Goal: Information Seeking & Learning: Learn about a topic

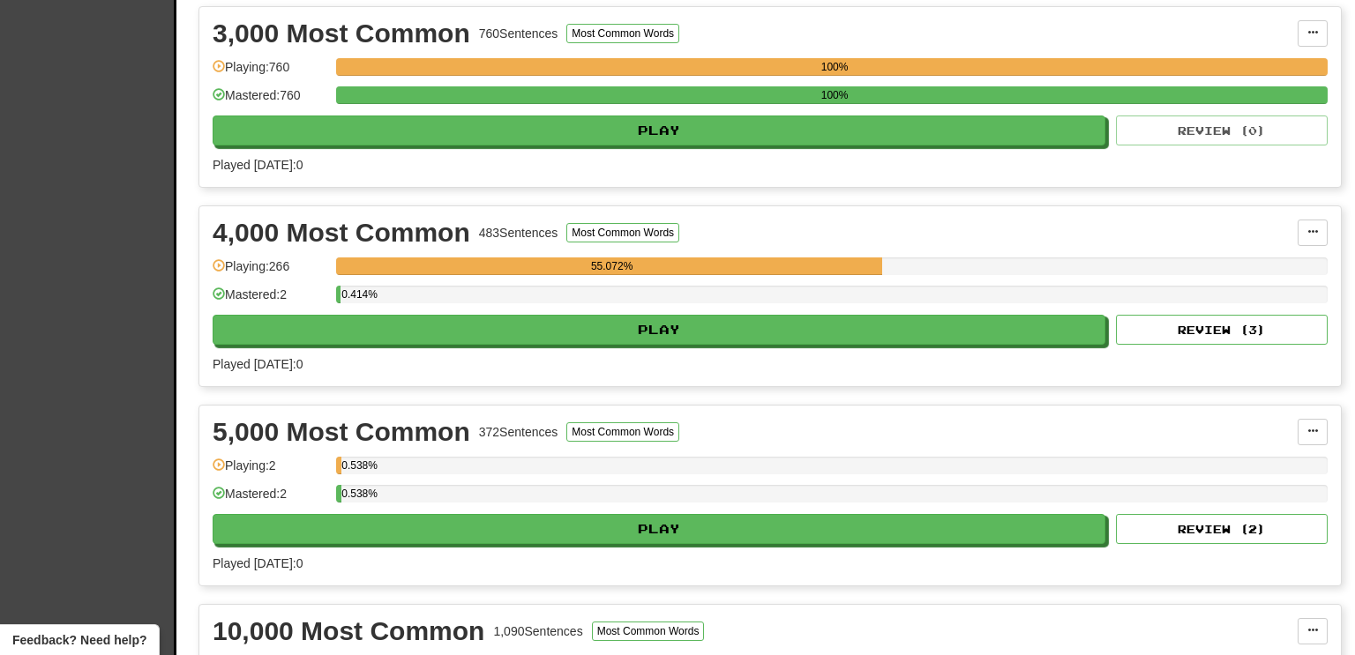
scroll to position [868, 0]
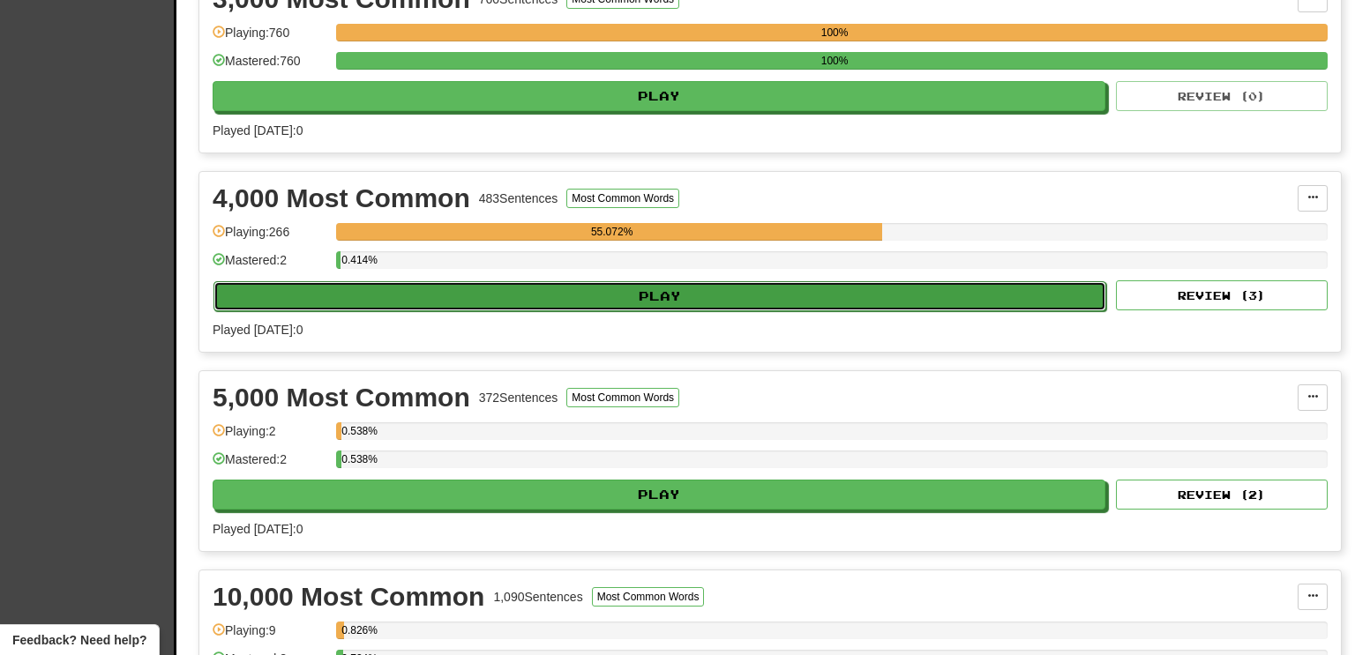
click at [762, 296] on button "Play" at bounding box center [659, 296] width 893 height 30
select select "**"
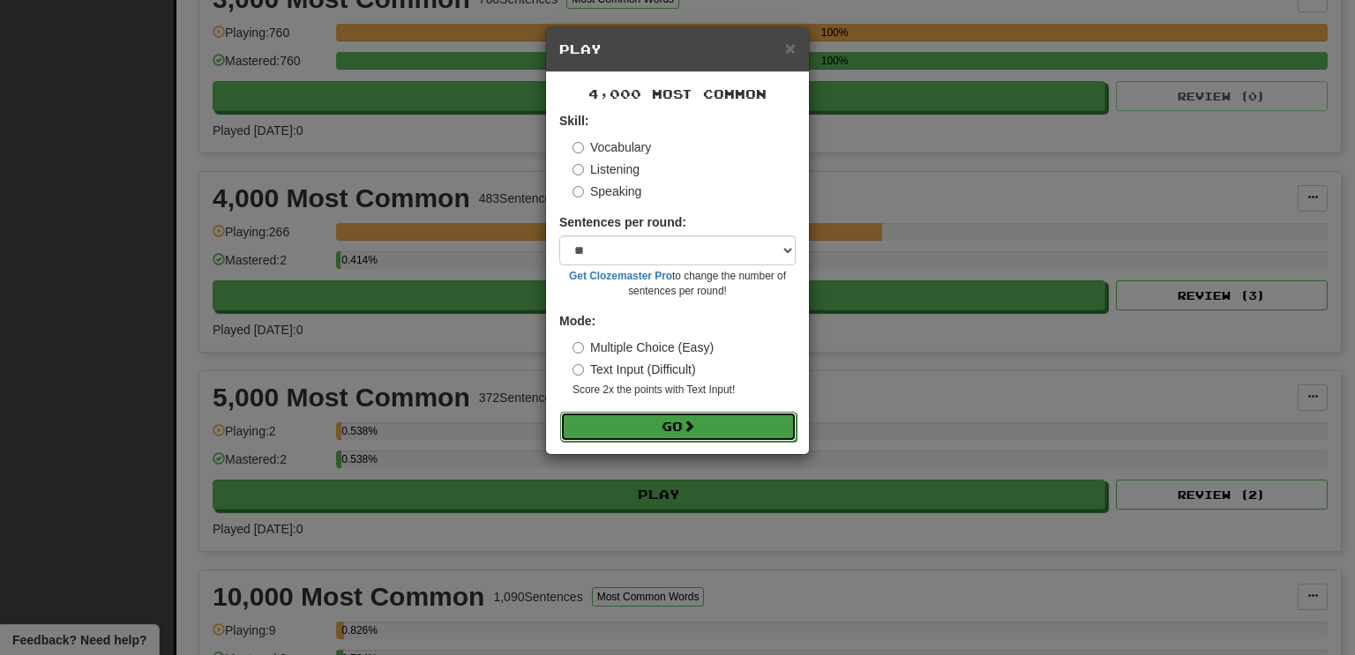
click at [685, 434] on button "Go" at bounding box center [678, 427] width 236 height 30
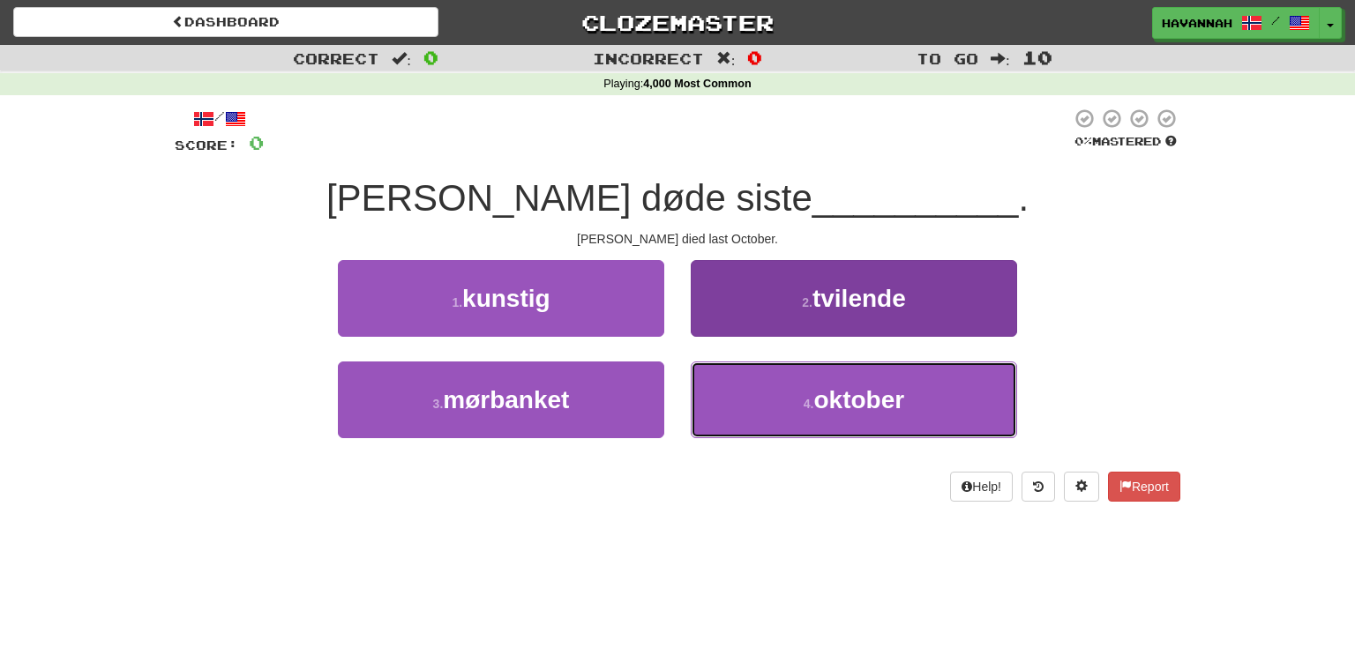
click at [770, 407] on button "[DATE]" at bounding box center [854, 400] width 326 height 77
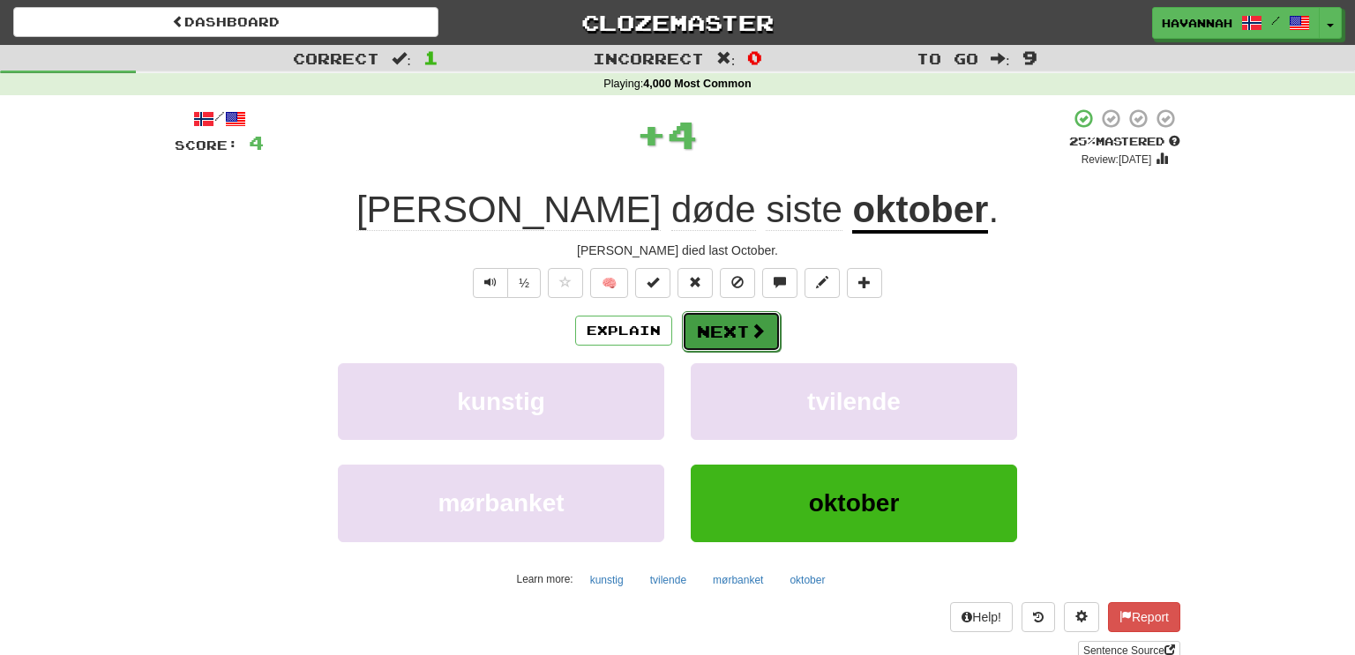
click at [741, 333] on button "Next" at bounding box center [731, 331] width 99 height 41
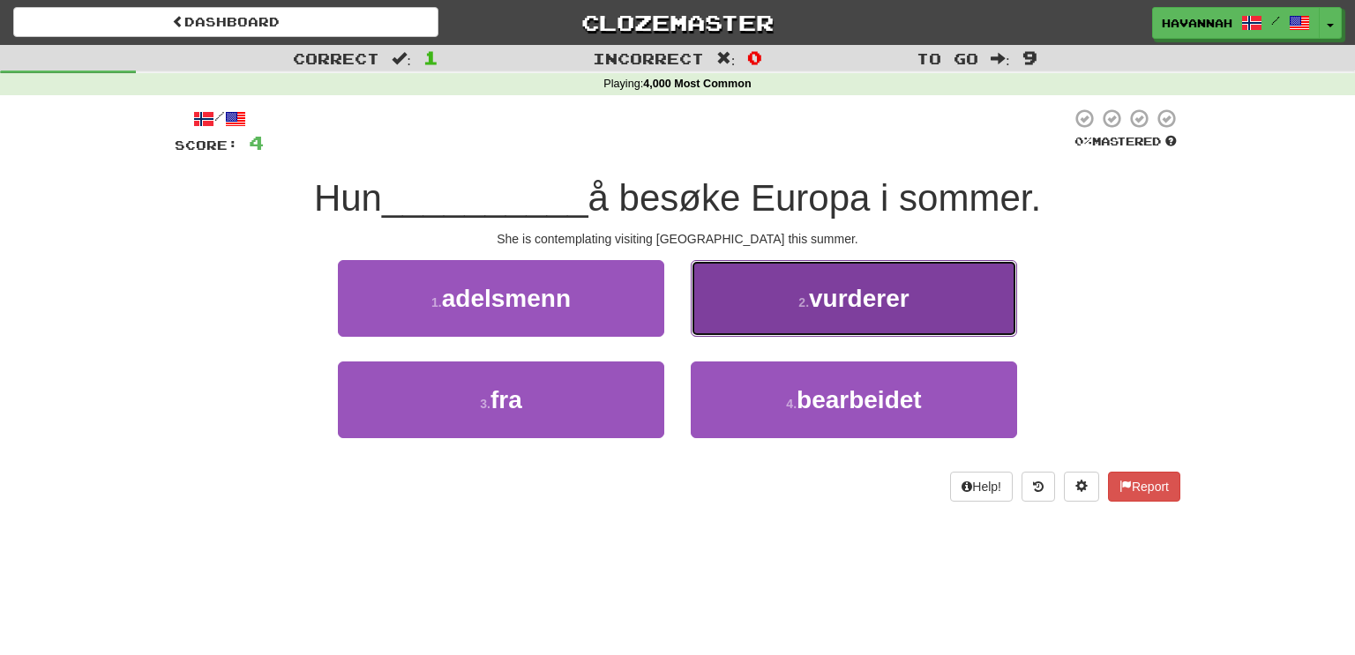
click at [767, 318] on button "2 . vurderer" at bounding box center [854, 298] width 326 height 77
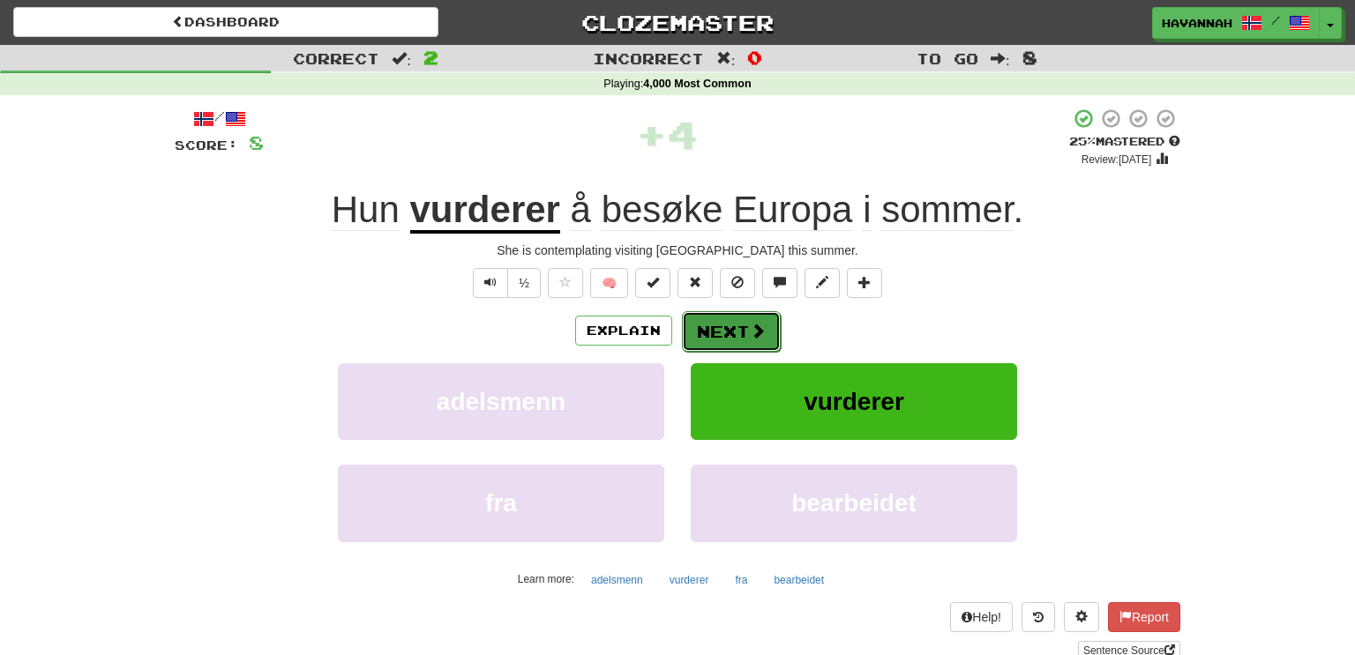
click at [767, 319] on button "Next" at bounding box center [731, 331] width 99 height 41
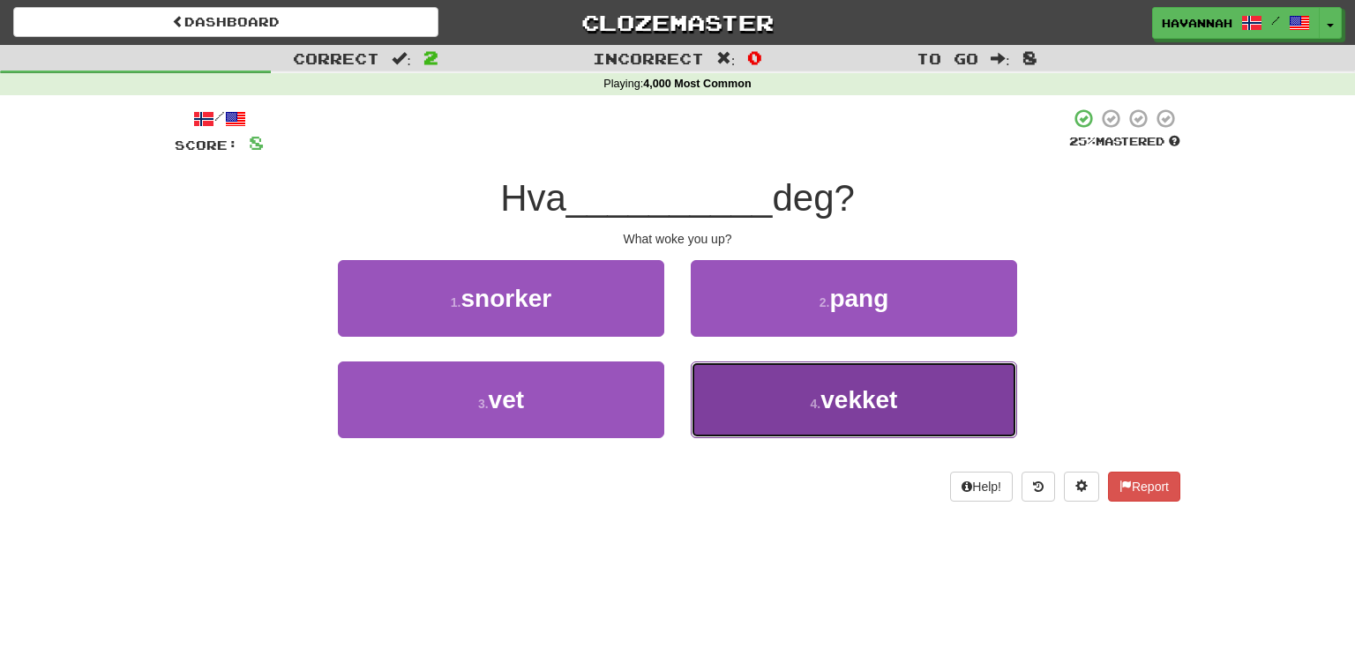
click at [779, 384] on button "4 . vekket" at bounding box center [854, 400] width 326 height 77
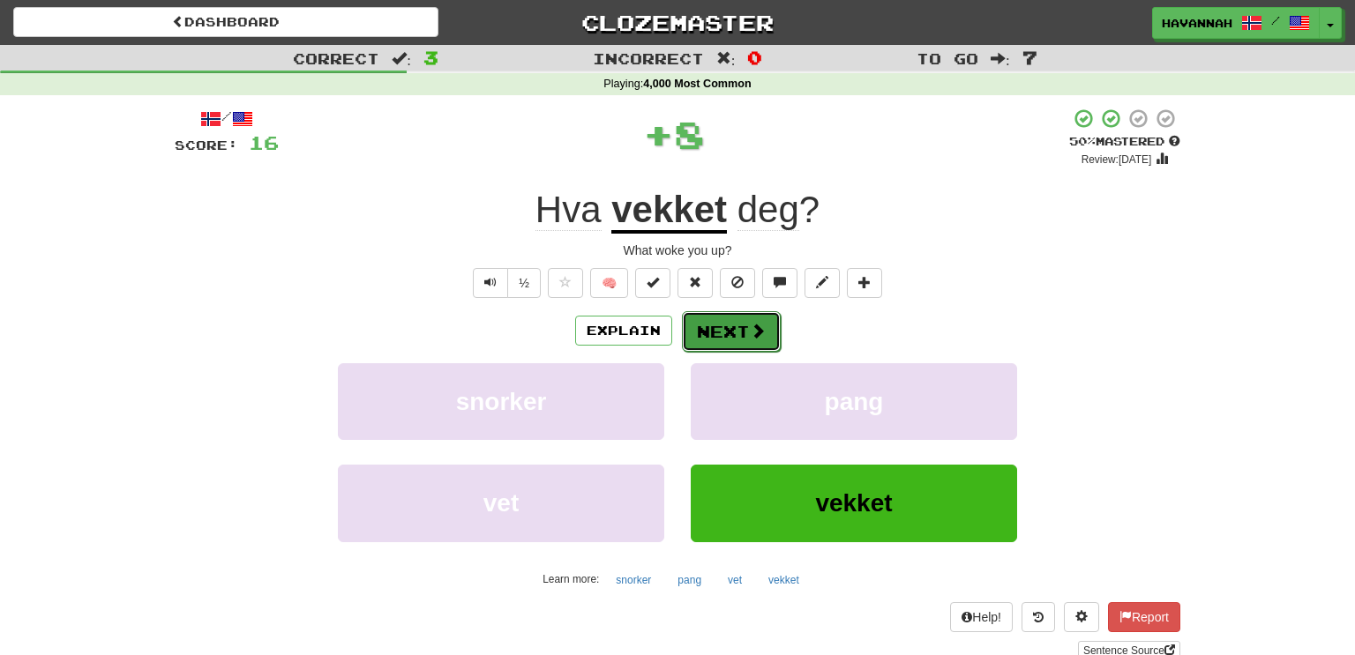
click at [717, 327] on button "Next" at bounding box center [731, 331] width 99 height 41
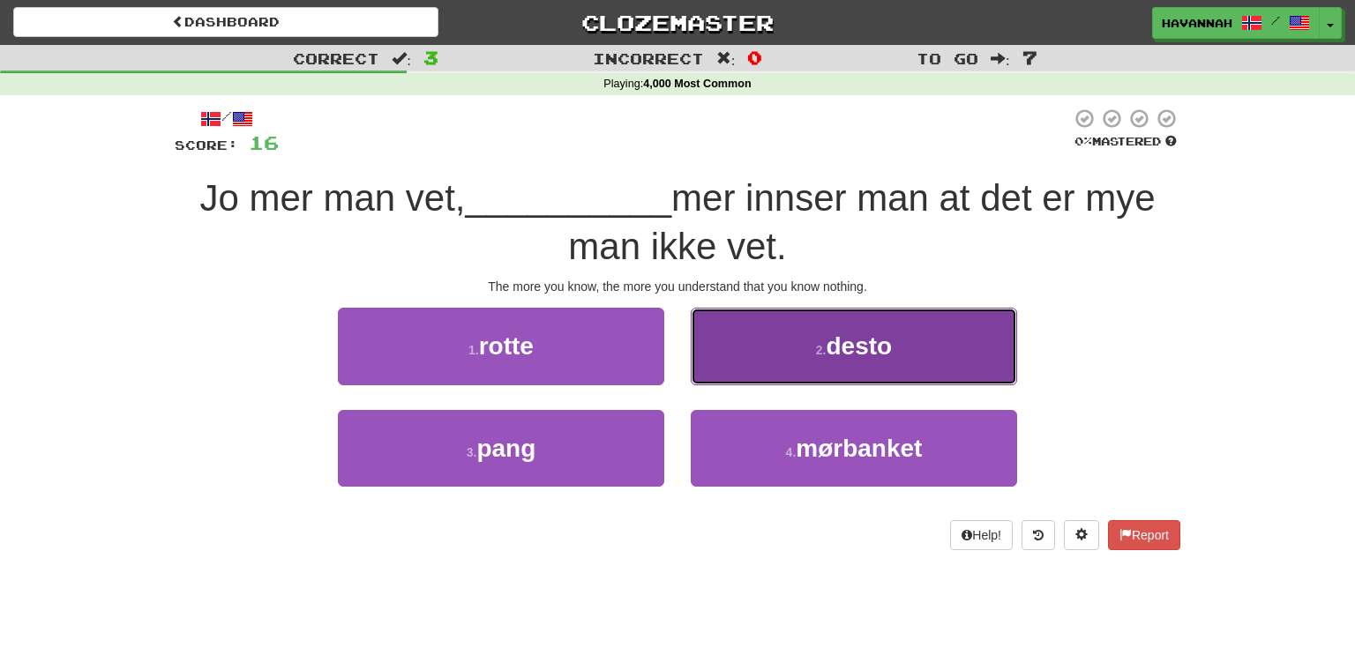
click at [813, 333] on button "2 . desto" at bounding box center [854, 346] width 326 height 77
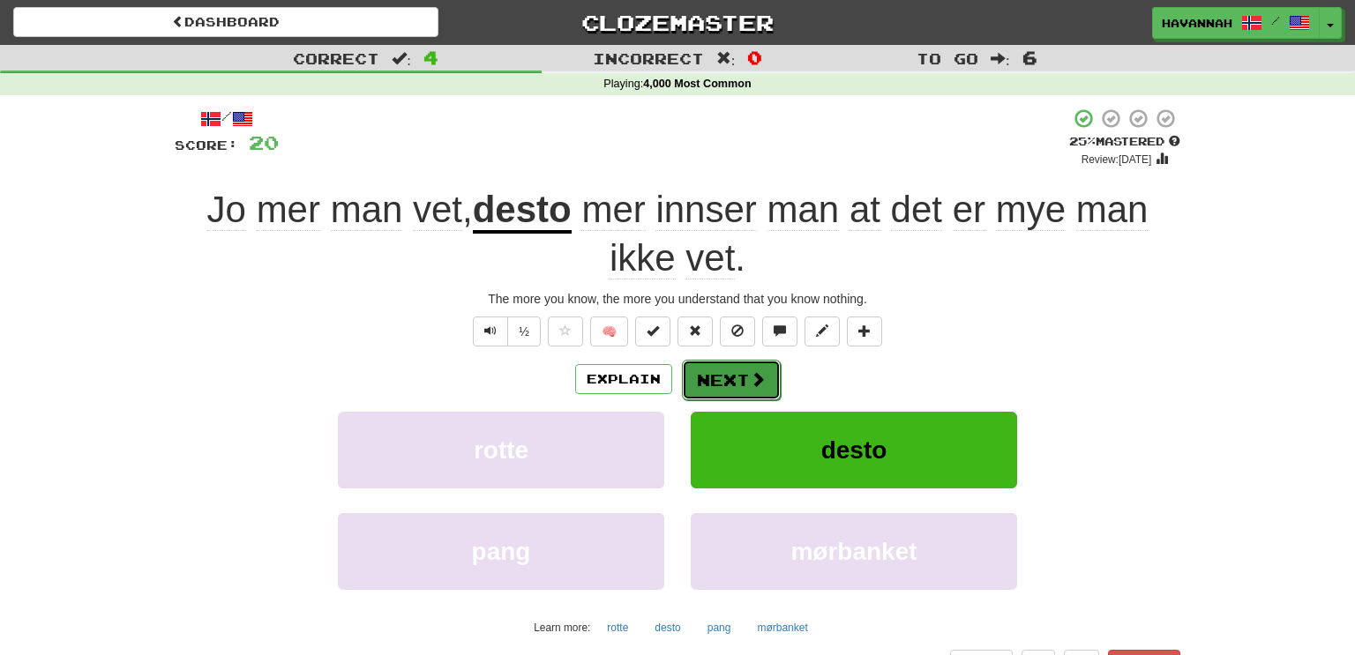
click at [742, 374] on button "Next" at bounding box center [731, 380] width 99 height 41
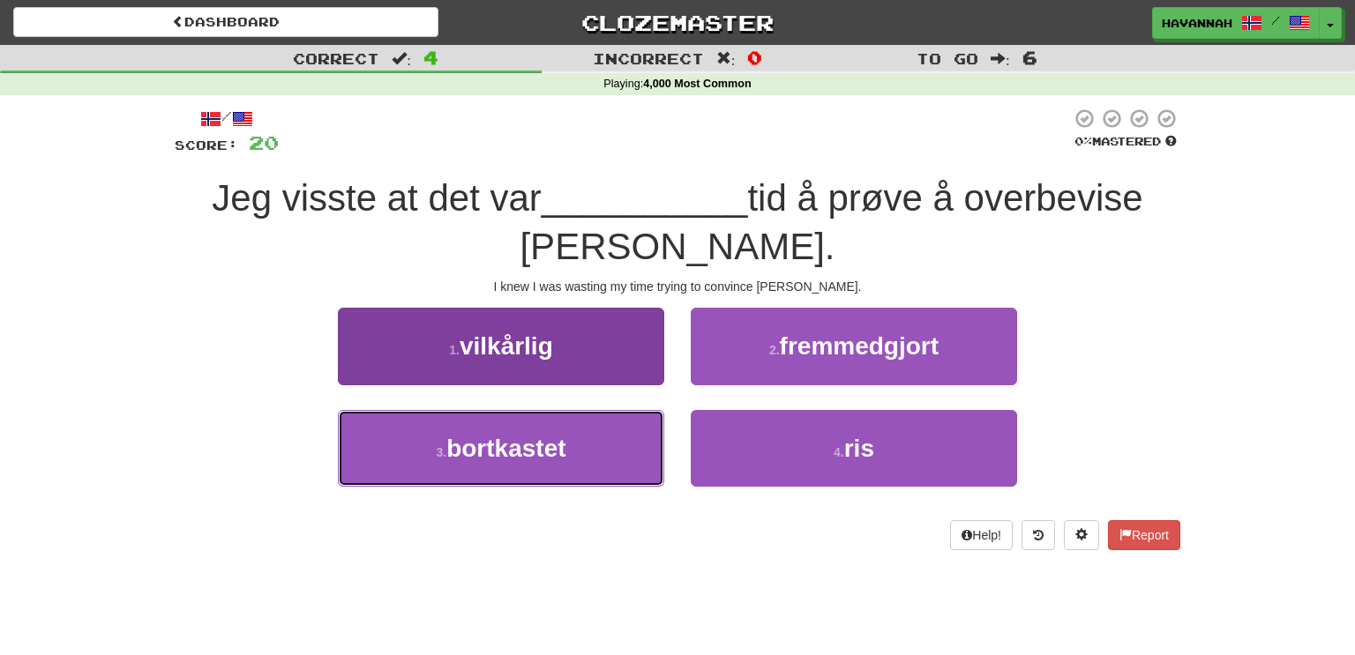
drag, startPoint x: 613, startPoint y: 438, endPoint x: 640, endPoint y: 424, distance: 30.8
click at [613, 439] on button "3 . bortkastet" at bounding box center [501, 448] width 326 height 77
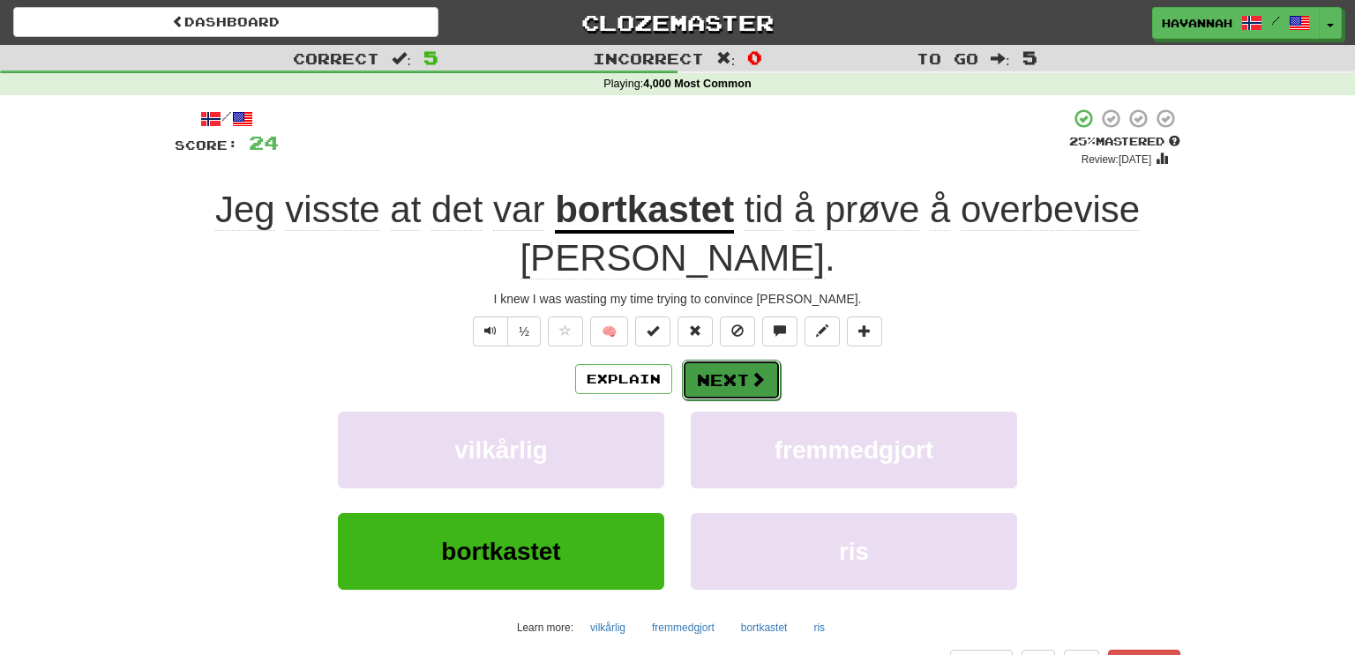
click at [755, 378] on span at bounding box center [758, 379] width 16 height 16
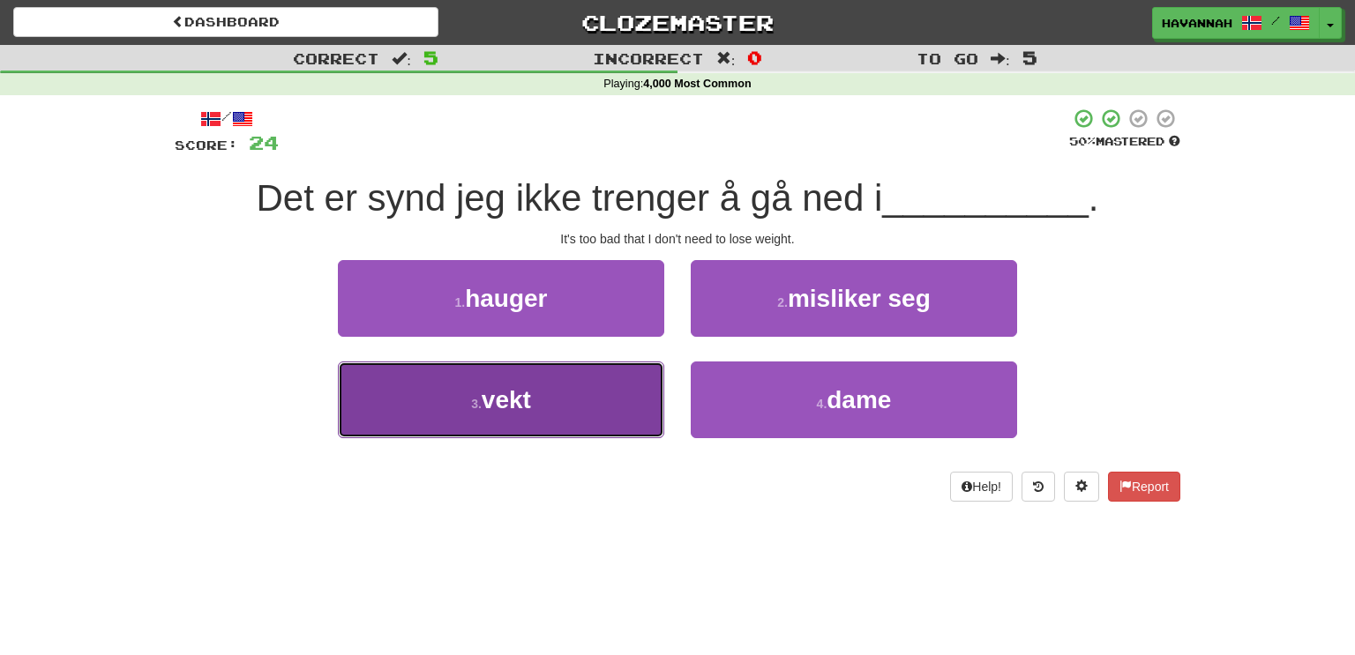
click at [608, 390] on button "3 . vekt" at bounding box center [501, 400] width 326 height 77
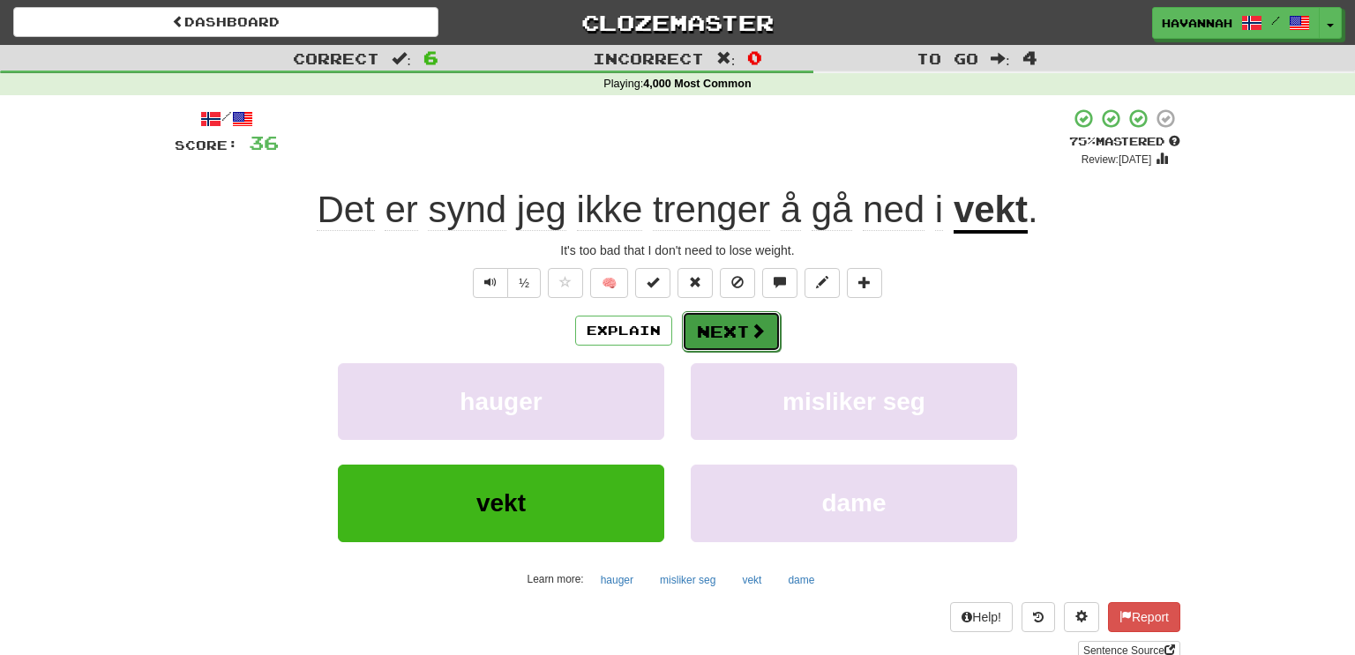
click at [760, 326] on span at bounding box center [758, 331] width 16 height 16
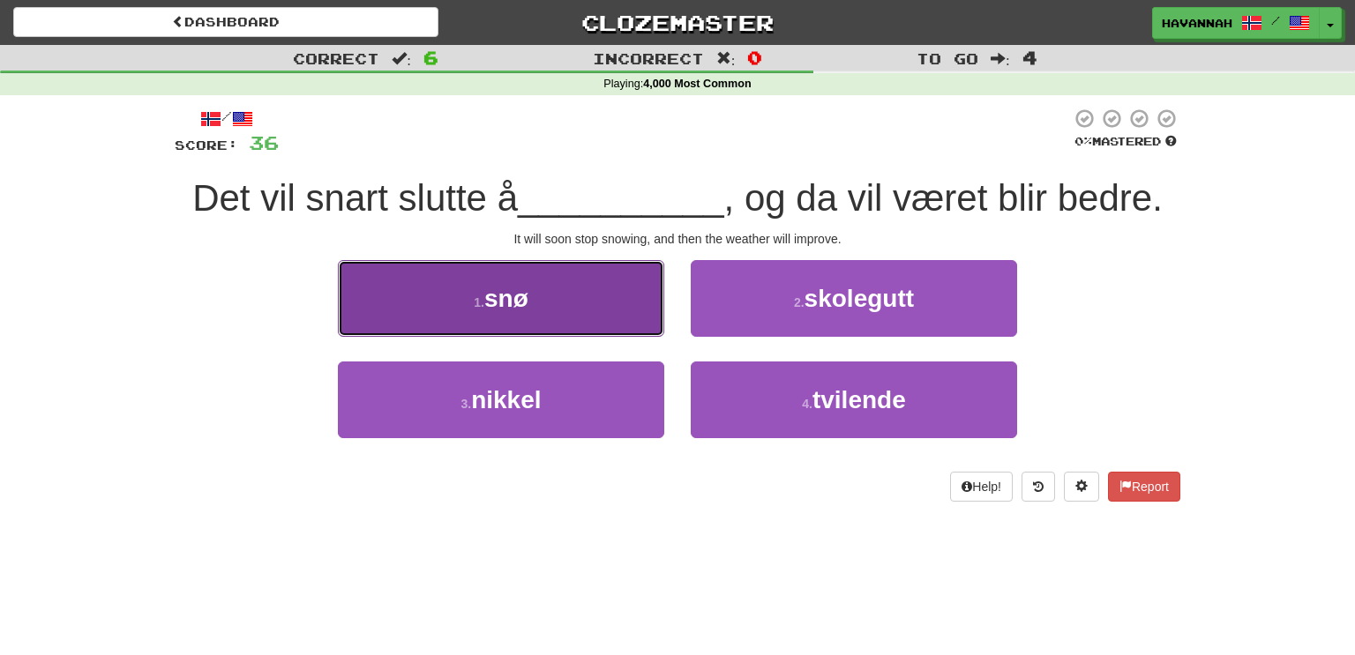
click at [522, 303] on span "snø" at bounding box center [506, 298] width 44 height 27
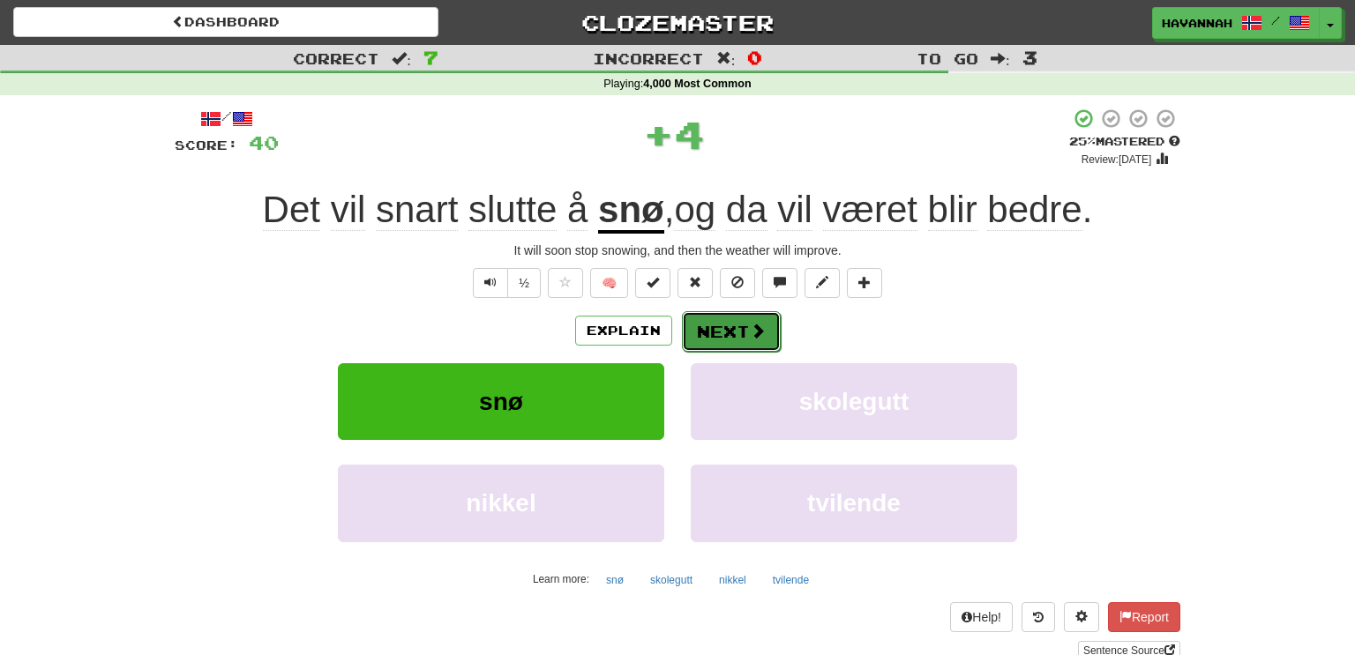
click at [750, 338] on span at bounding box center [758, 331] width 16 height 16
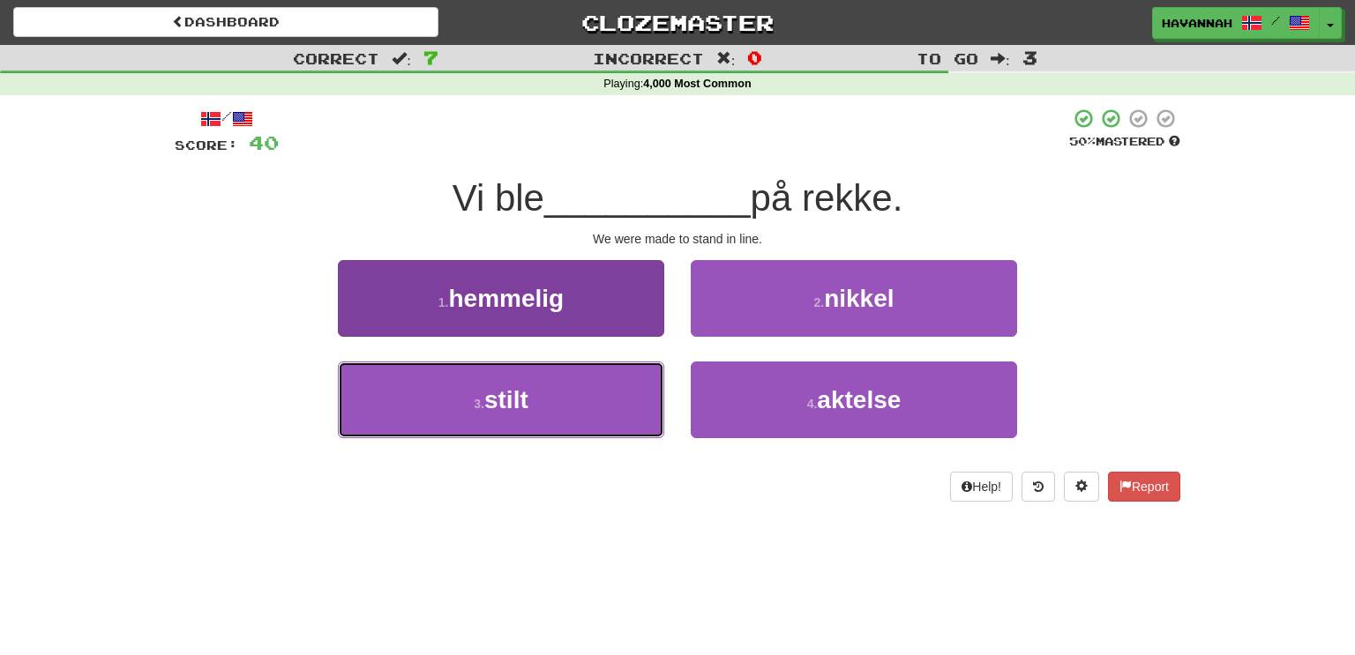
drag, startPoint x: 621, startPoint y: 400, endPoint x: 655, endPoint y: 379, distance: 39.6
click at [622, 400] on button "3 . stilt" at bounding box center [501, 400] width 326 height 77
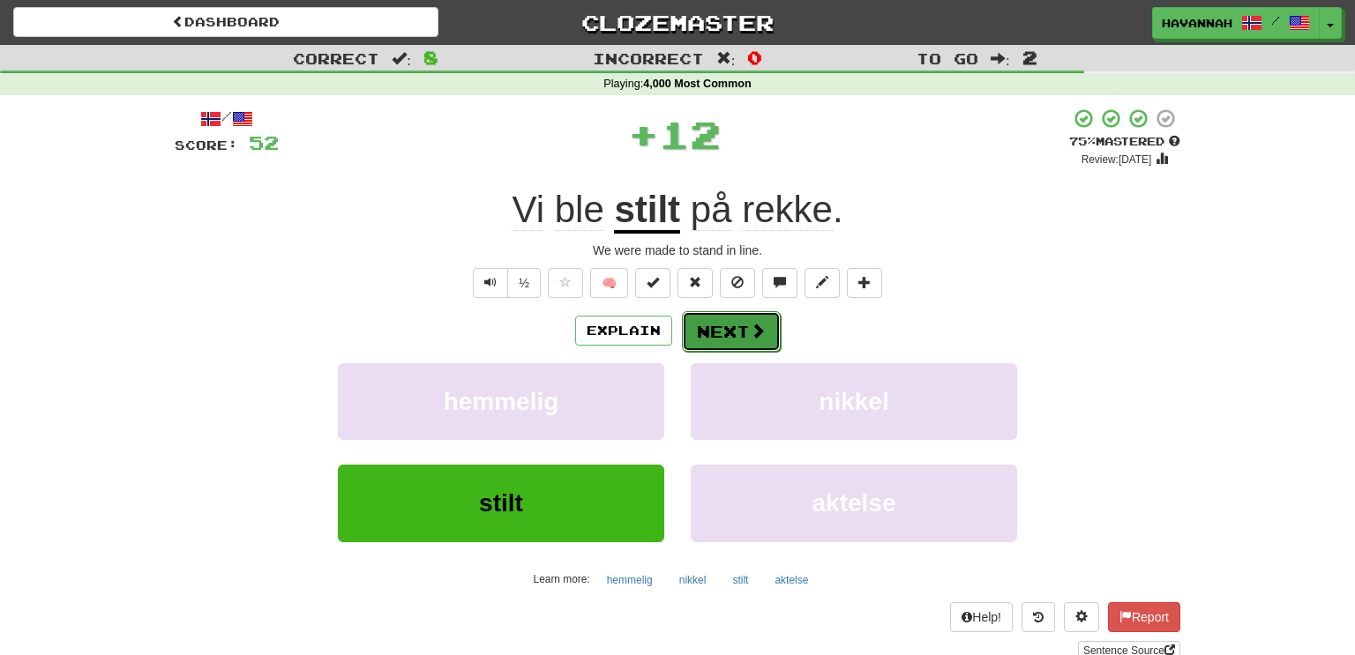
click at [735, 341] on button "Next" at bounding box center [731, 331] width 99 height 41
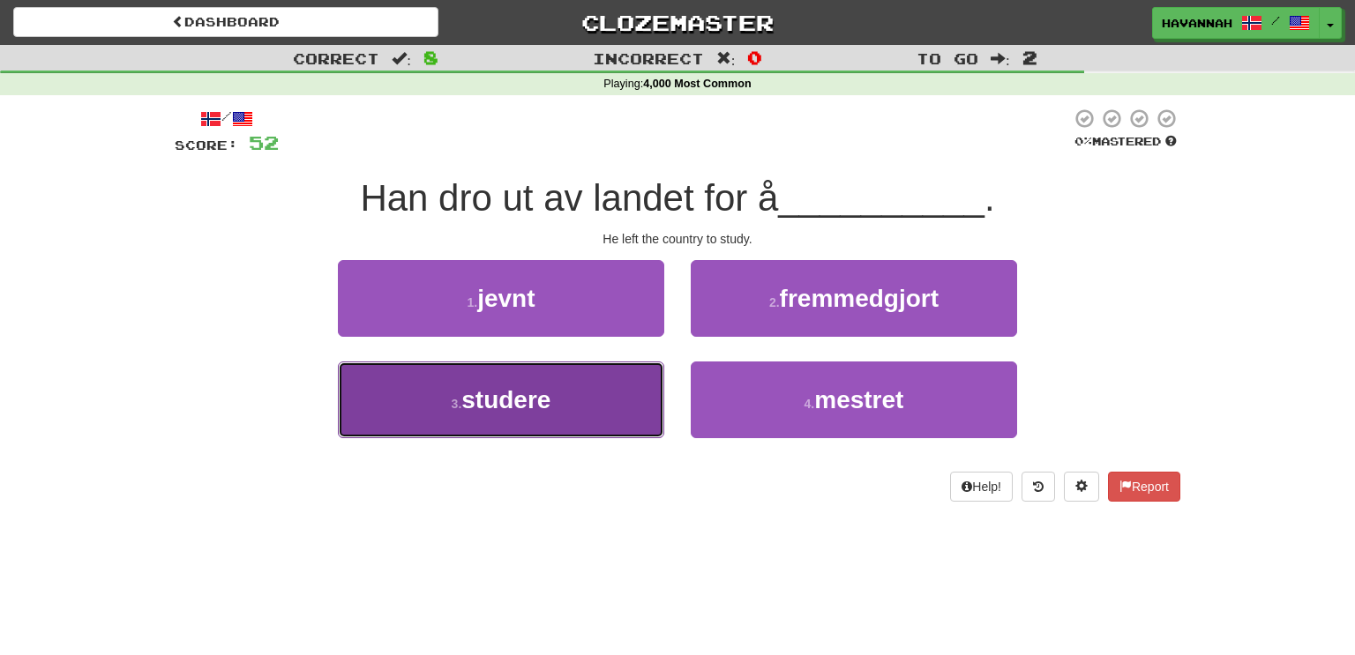
click at [613, 413] on button "3 . studere" at bounding box center [501, 400] width 326 height 77
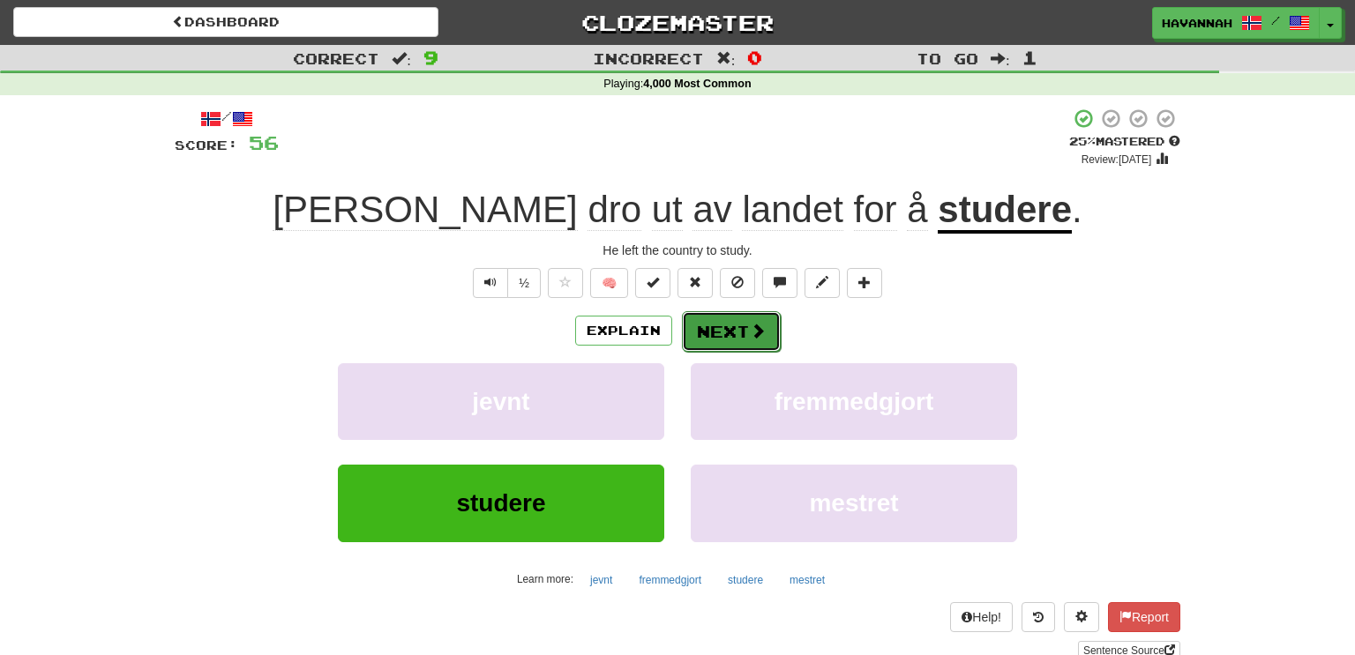
click at [737, 329] on button "Next" at bounding box center [731, 331] width 99 height 41
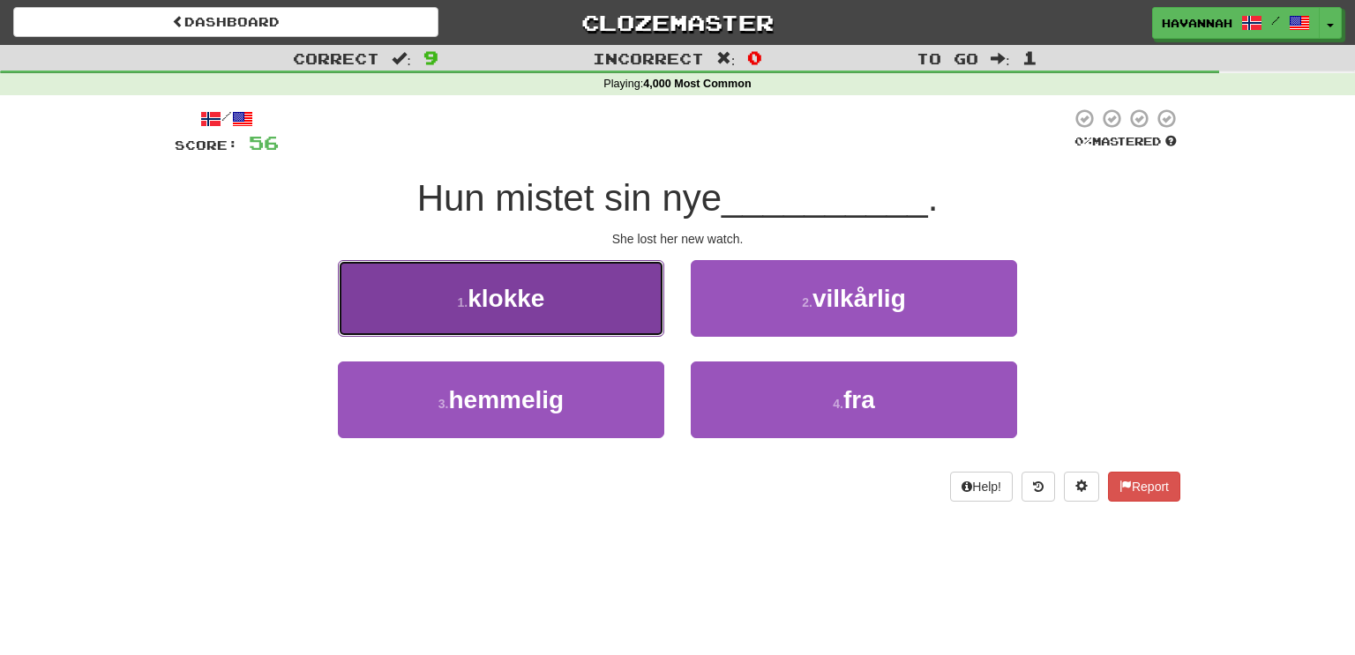
click at [605, 323] on button "1 . klokke" at bounding box center [501, 298] width 326 height 77
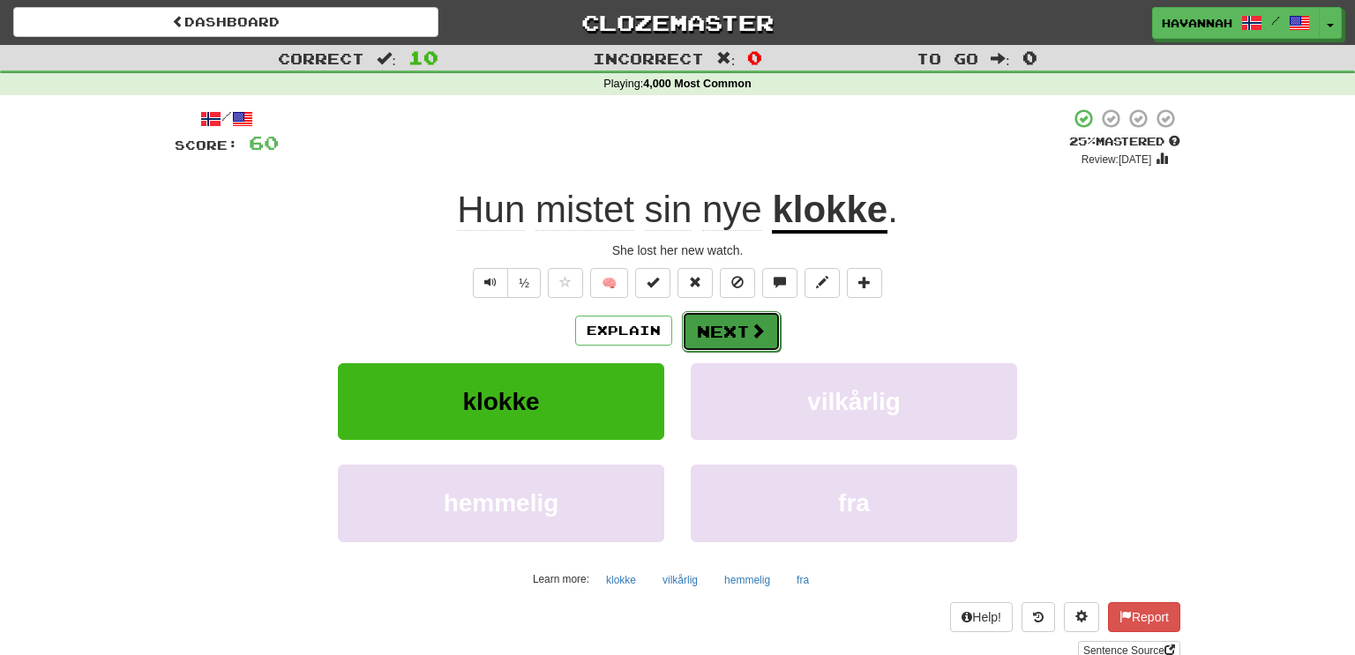
click at [737, 334] on button "Next" at bounding box center [731, 331] width 99 height 41
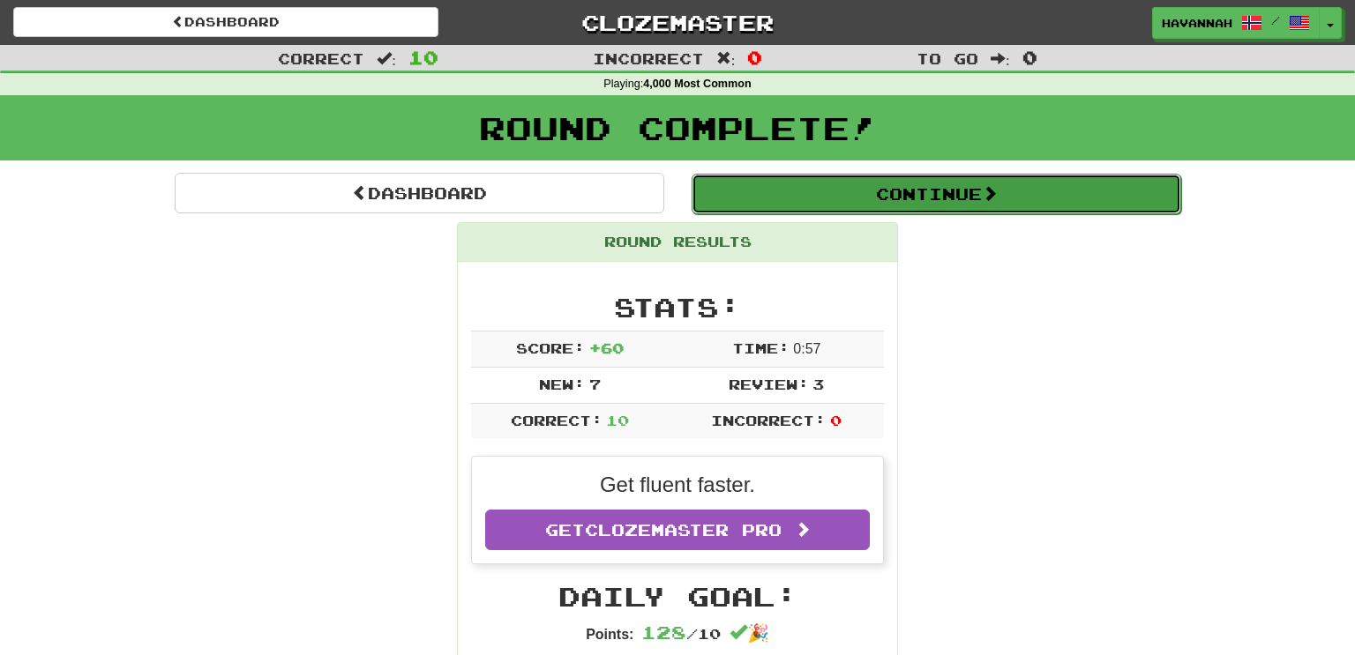
click at [923, 196] on button "Continue" at bounding box center [937, 194] width 490 height 41
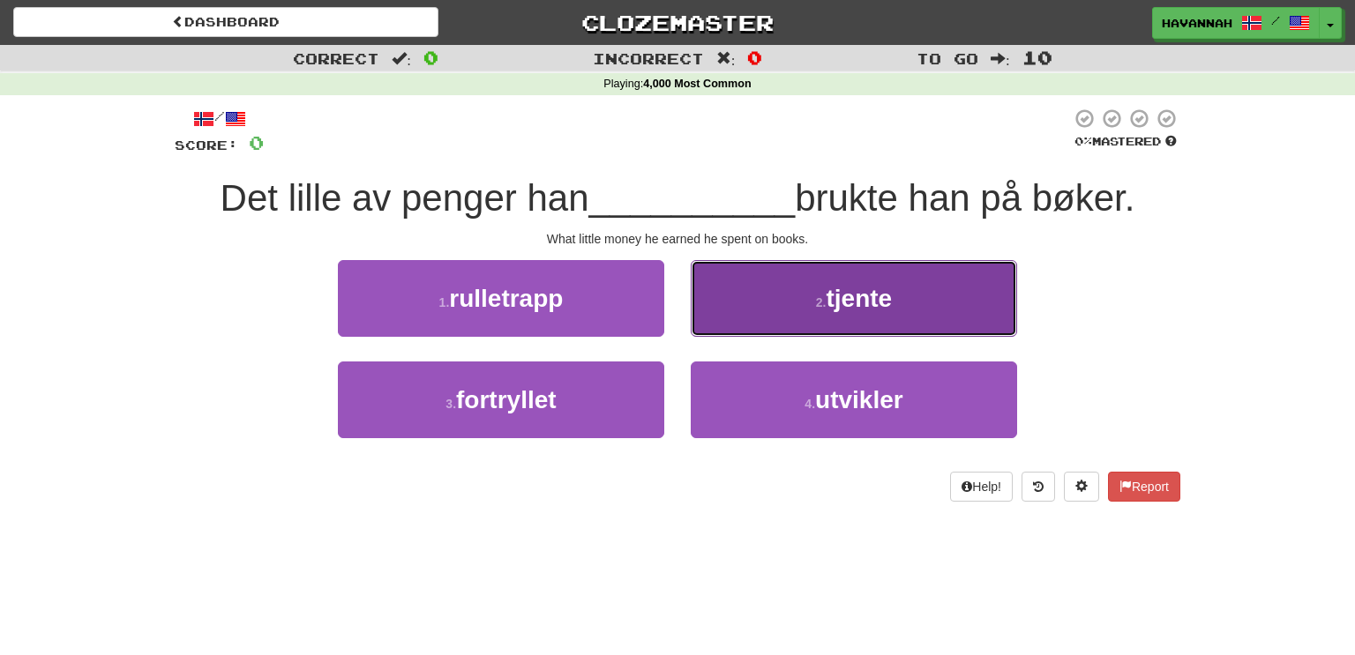
click at [835, 315] on button "2 . tjente" at bounding box center [854, 298] width 326 height 77
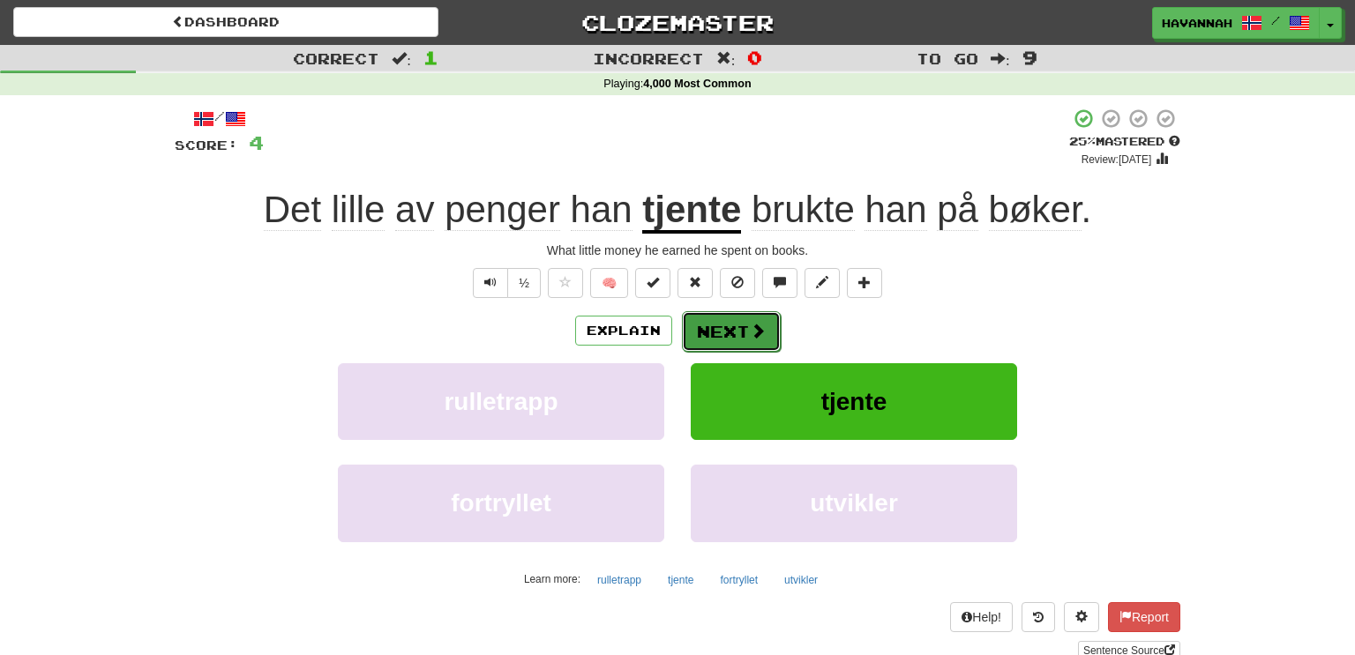
click at [756, 327] on span at bounding box center [758, 331] width 16 height 16
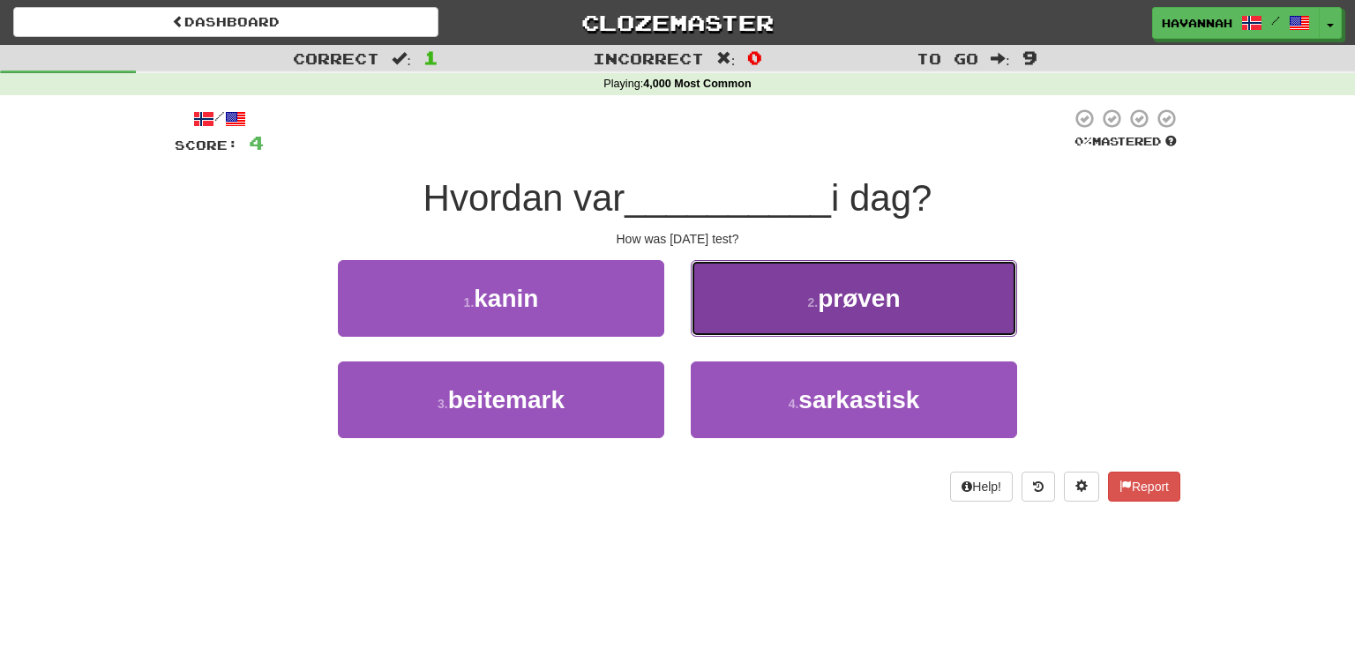
click at [855, 323] on button "2 . prøven" at bounding box center [854, 298] width 326 height 77
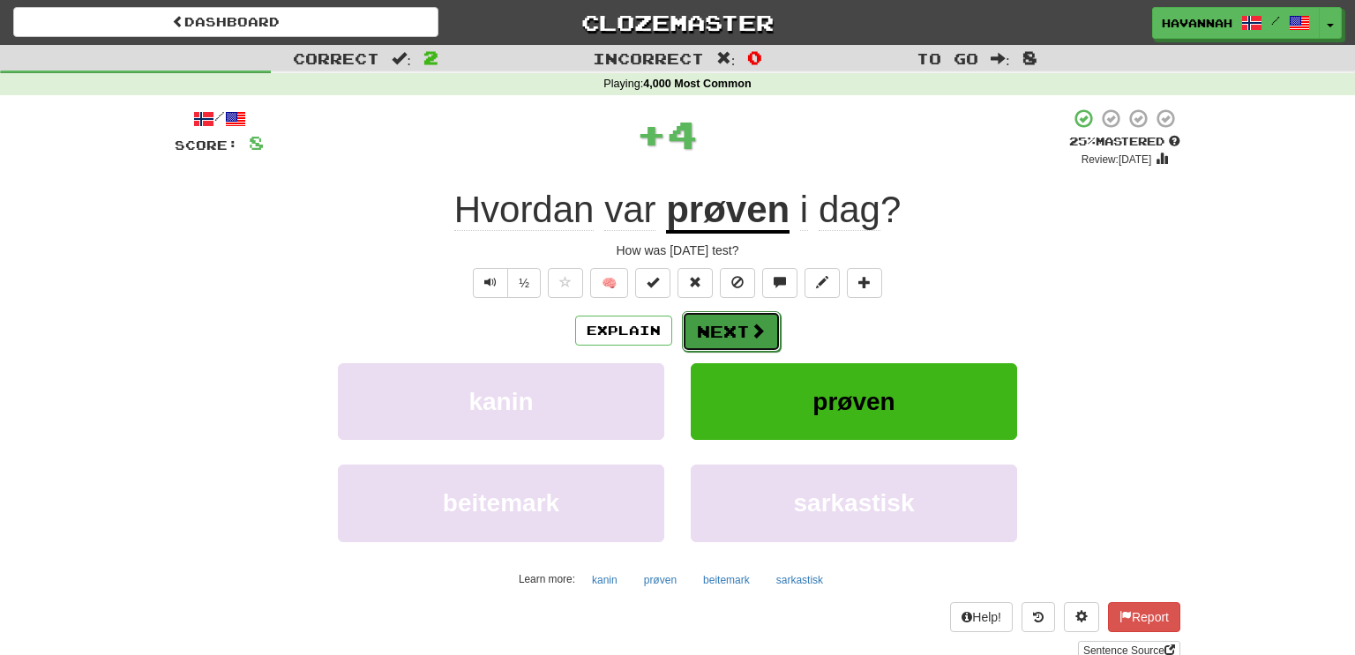
click at [750, 342] on button "Next" at bounding box center [731, 331] width 99 height 41
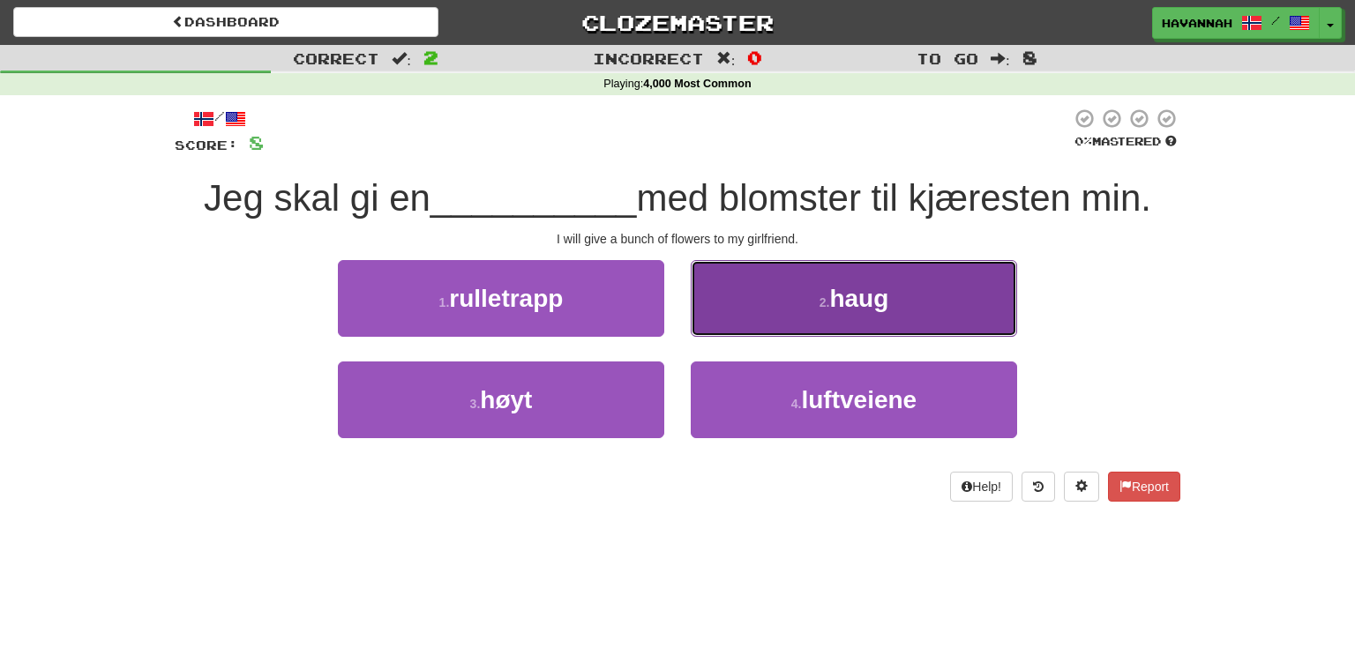
click at [884, 316] on button "2 . haug" at bounding box center [854, 298] width 326 height 77
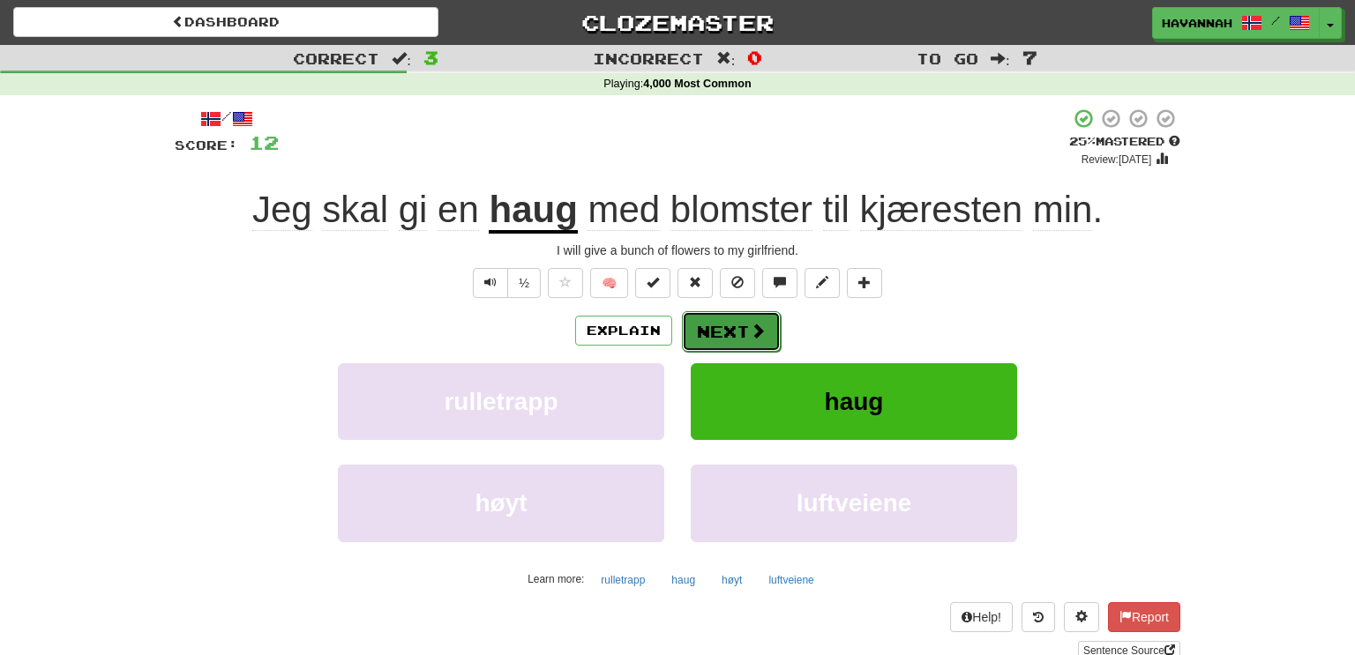
click at [763, 335] on span at bounding box center [758, 331] width 16 height 16
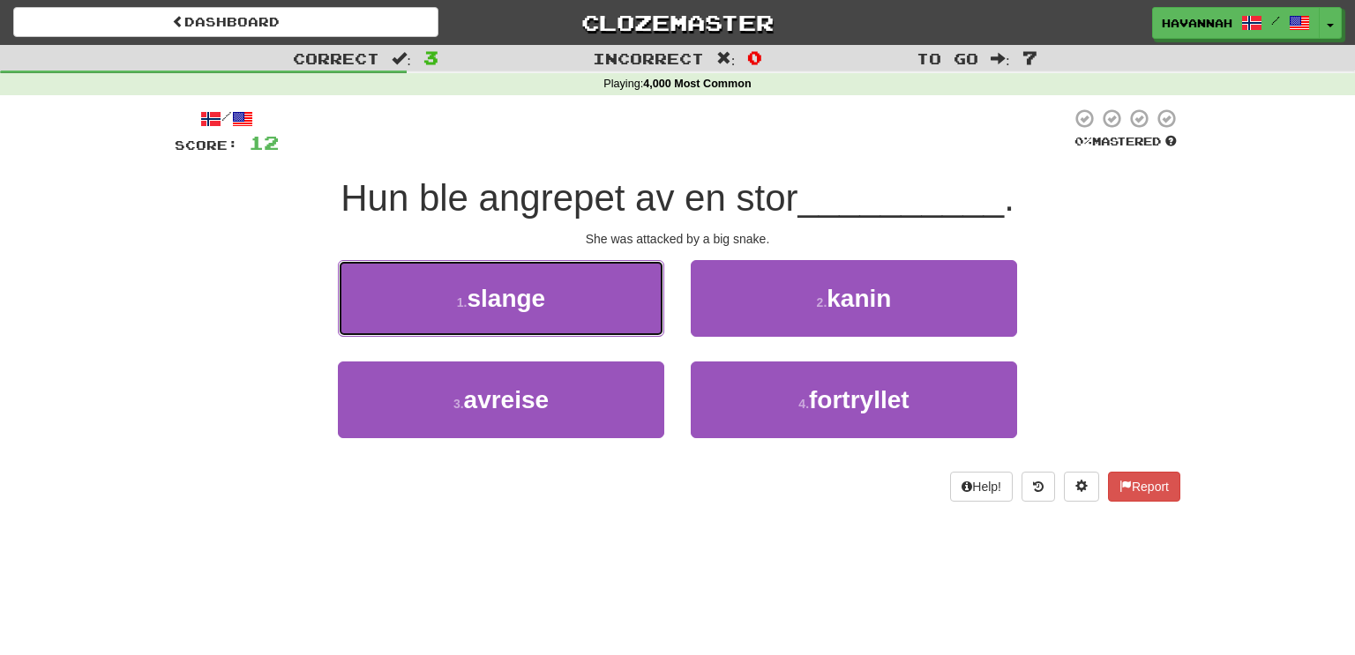
drag, startPoint x: 636, startPoint y: 296, endPoint x: 677, endPoint y: 299, distance: 41.5
click at [637, 299] on button "1 . slange" at bounding box center [501, 298] width 326 height 77
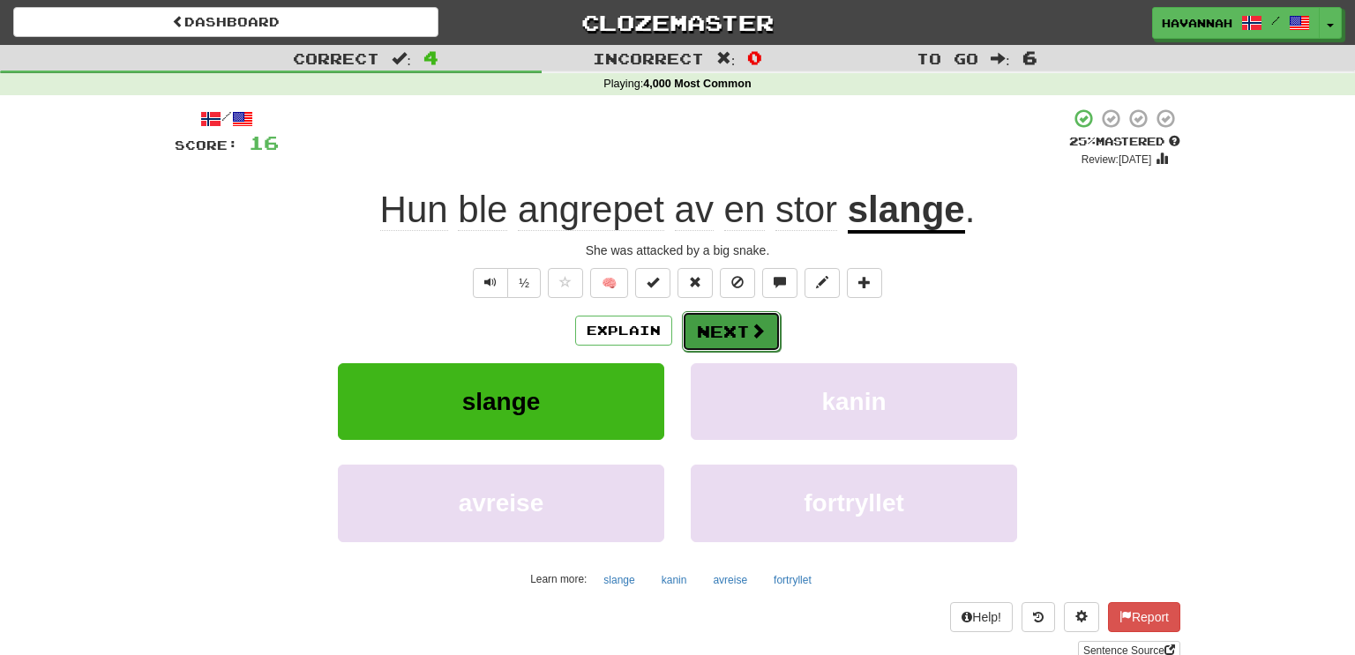
click at [759, 333] on span at bounding box center [758, 331] width 16 height 16
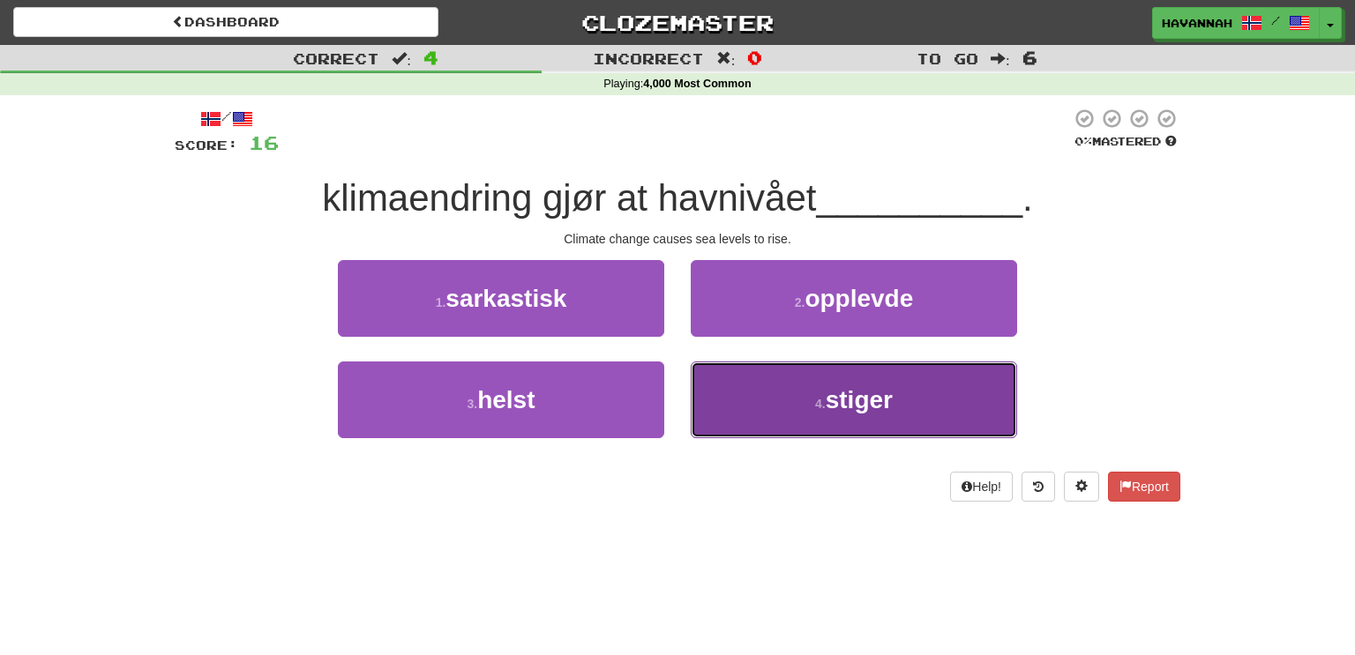
click at [870, 405] on span "stiger" at bounding box center [859, 399] width 67 height 27
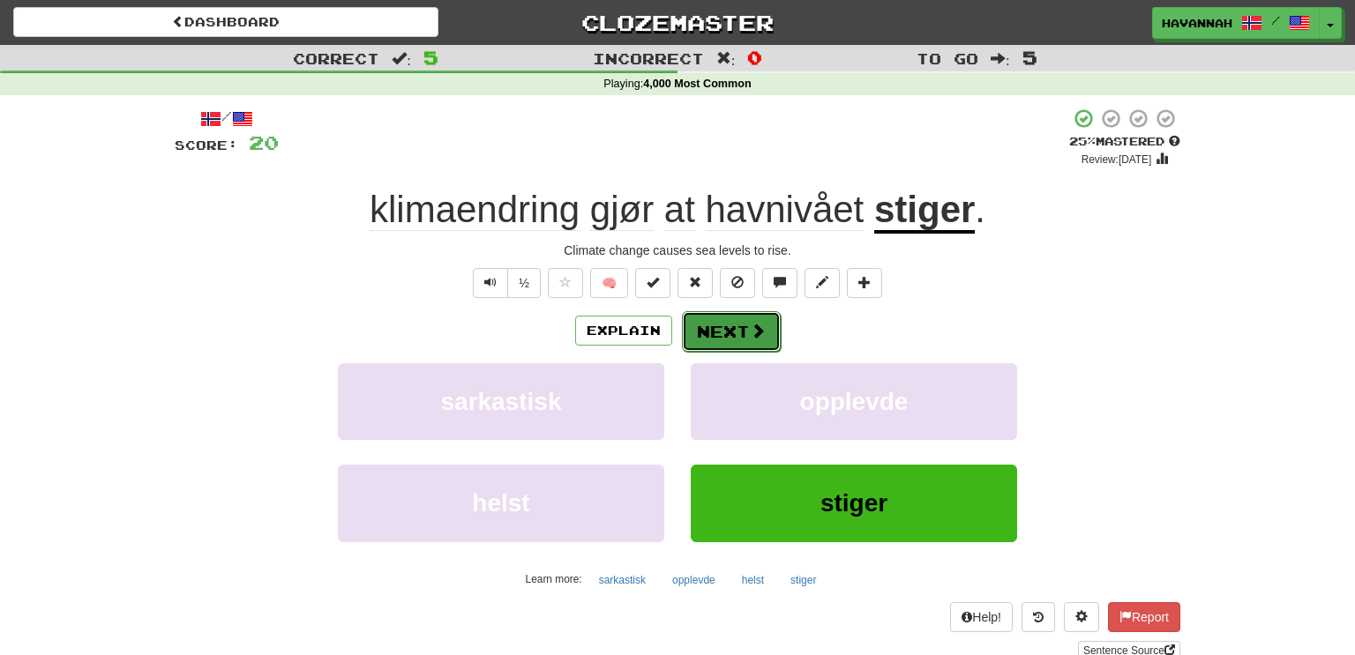
click at [767, 327] on button "Next" at bounding box center [731, 331] width 99 height 41
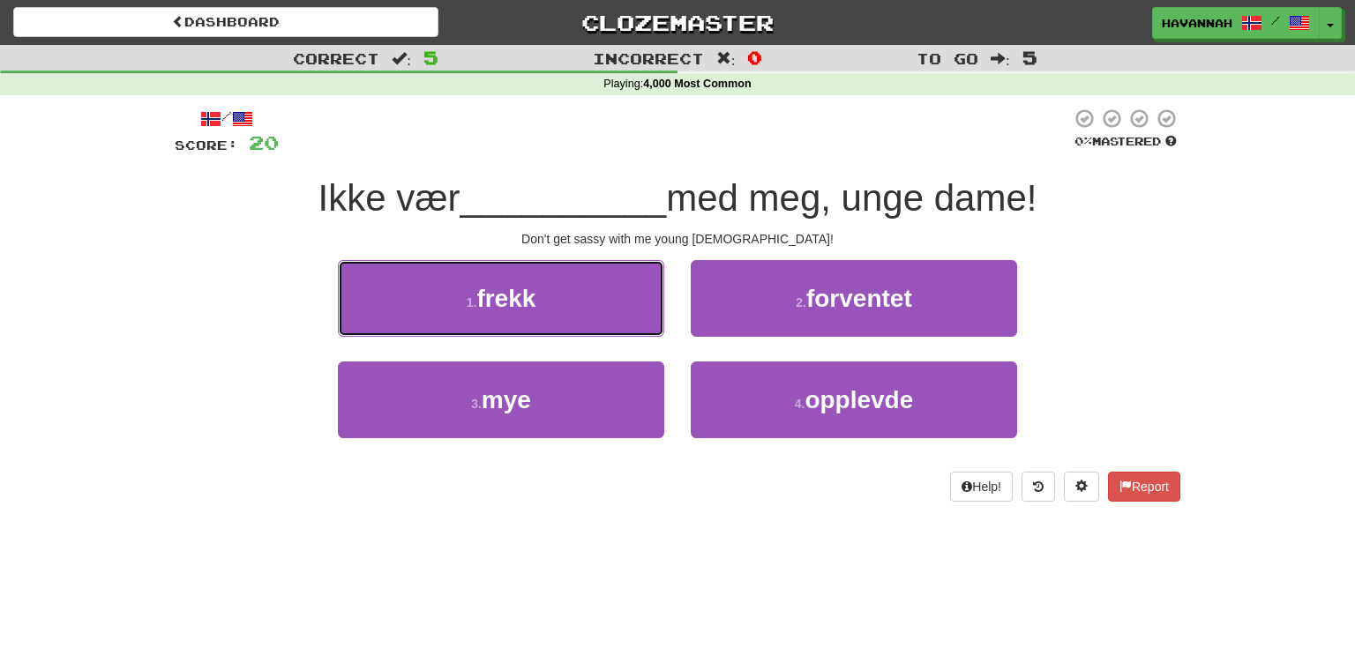
drag, startPoint x: 622, startPoint y: 300, endPoint x: 640, endPoint y: 307, distance: 19.0
click at [622, 301] on button "1 . frekk" at bounding box center [501, 298] width 326 height 77
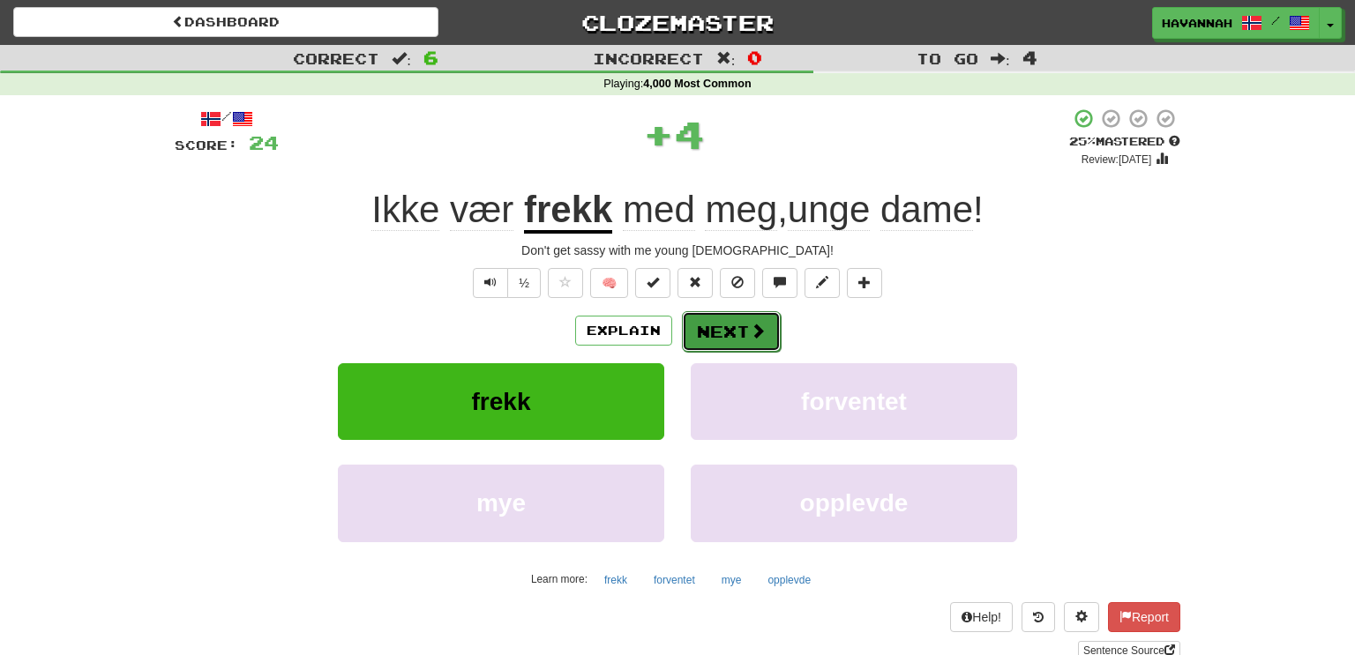
click at [720, 328] on button "Next" at bounding box center [731, 331] width 99 height 41
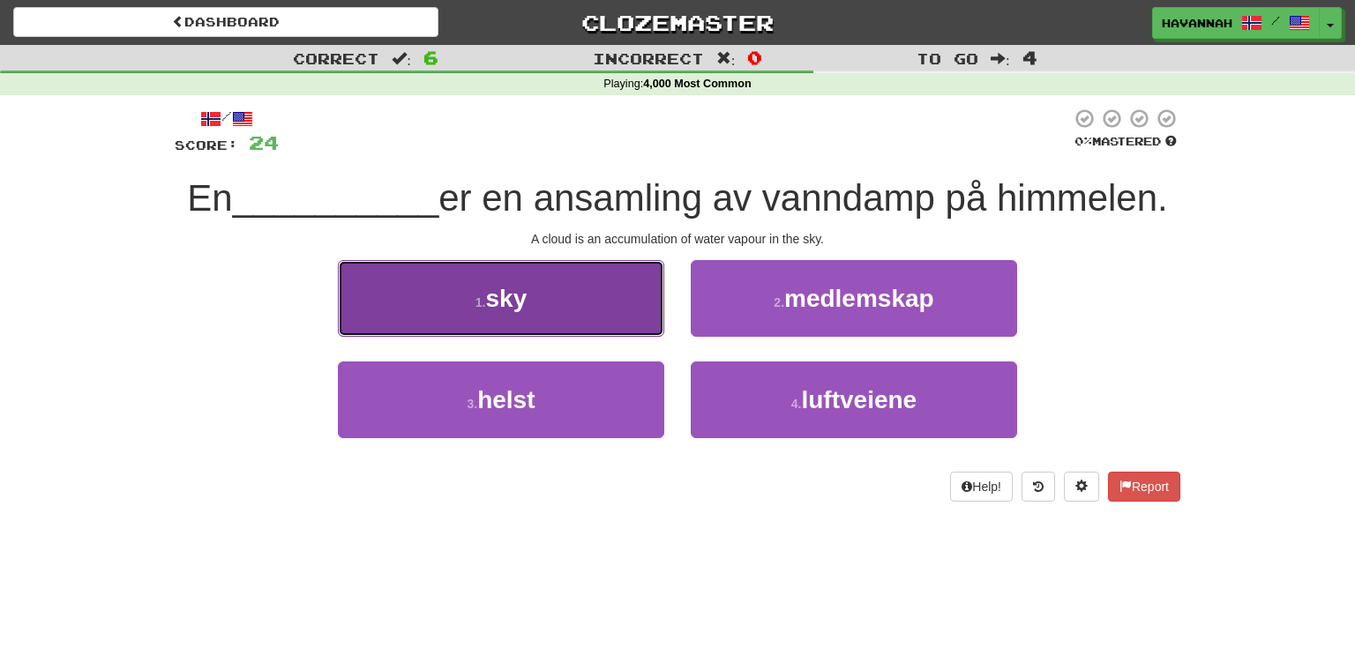
click at [634, 301] on button "1 . sky" at bounding box center [501, 298] width 326 height 77
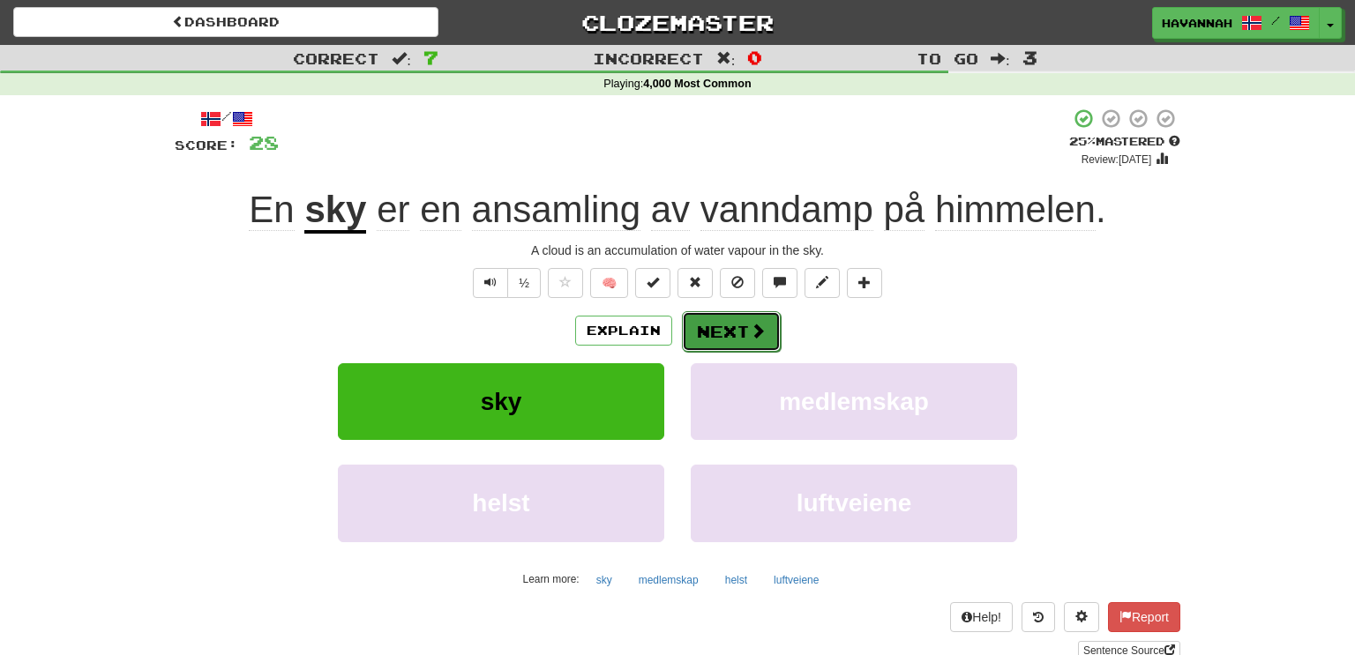
click at [760, 325] on span at bounding box center [758, 331] width 16 height 16
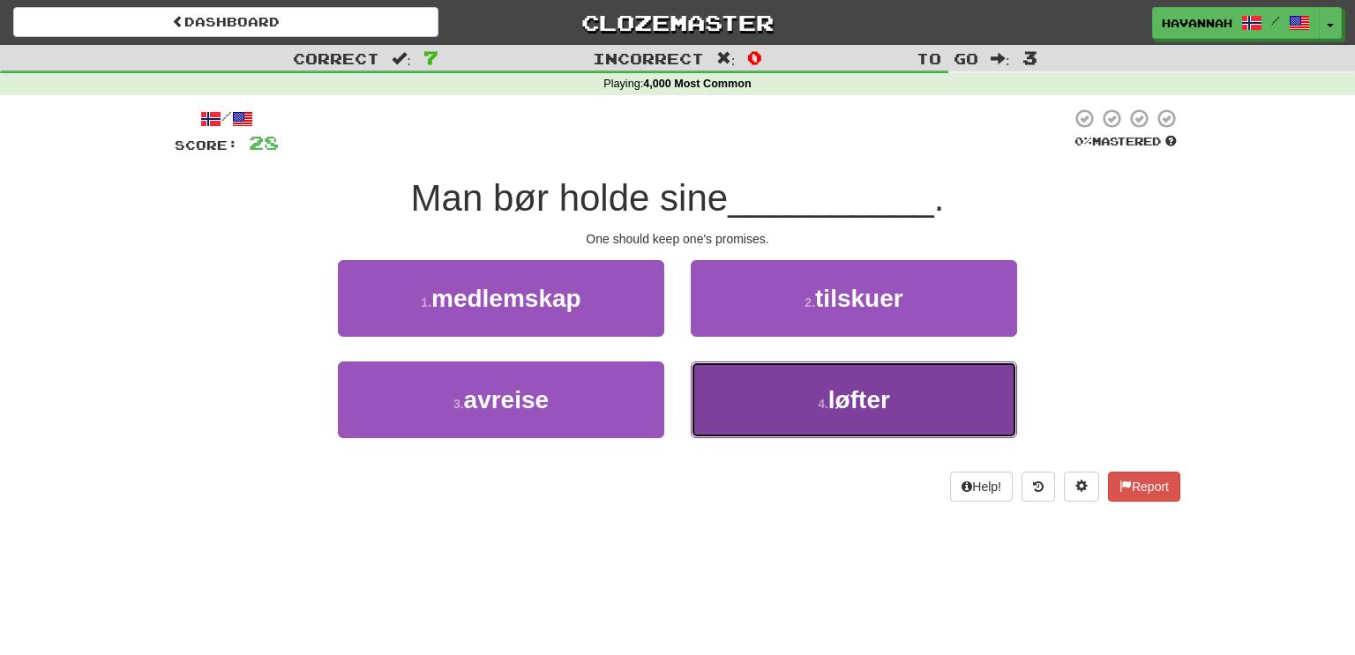
click at [873, 388] on span "løfter" at bounding box center [859, 399] width 62 height 27
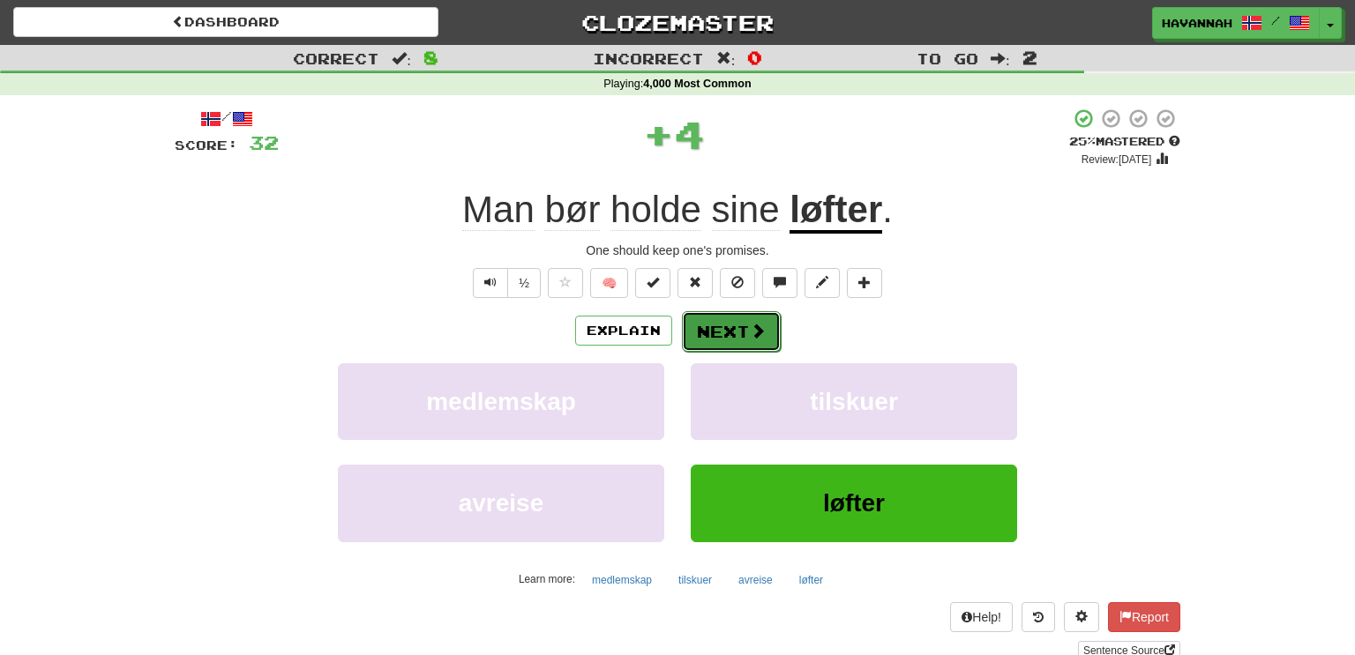
click at [745, 331] on button "Next" at bounding box center [731, 331] width 99 height 41
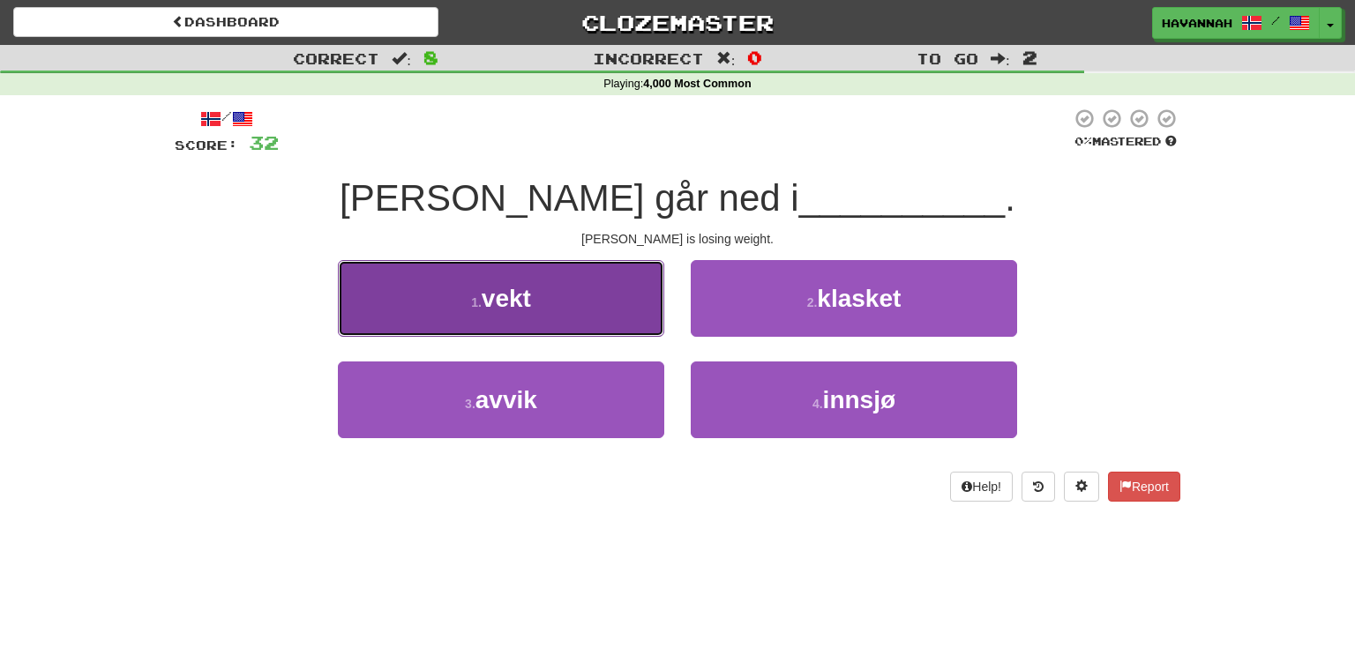
click at [548, 293] on button "1 . vekt" at bounding box center [501, 298] width 326 height 77
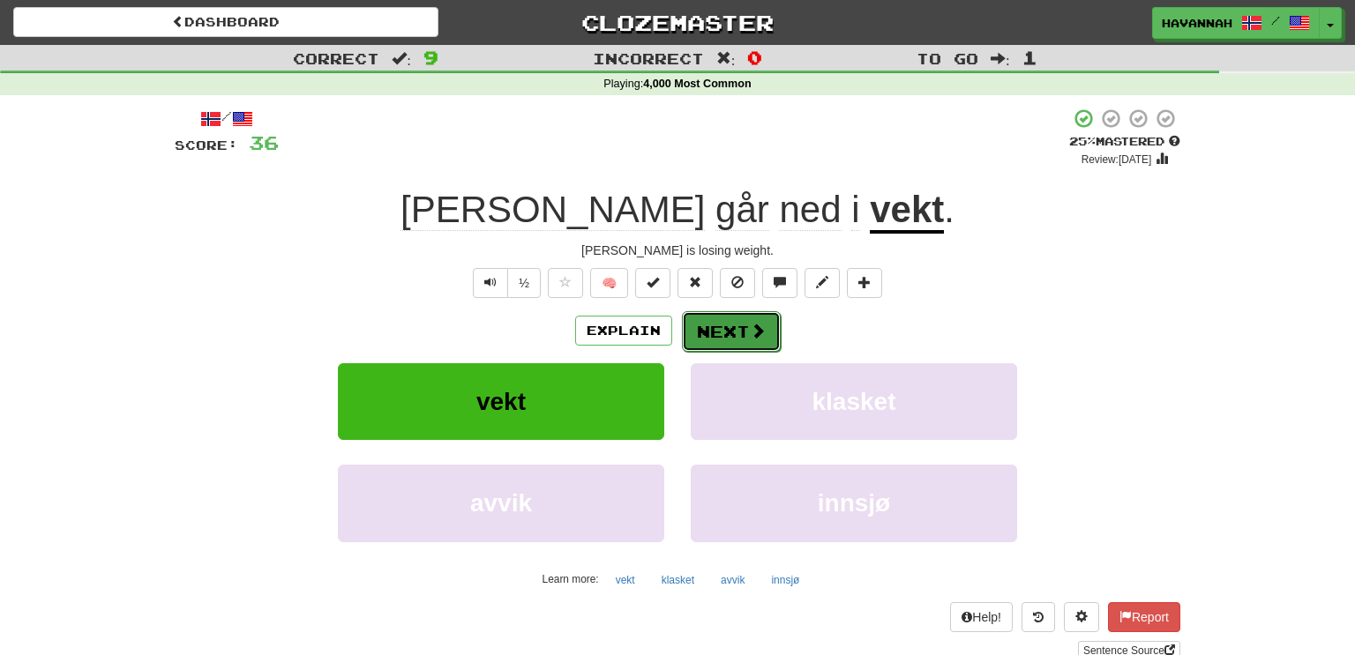
click at [764, 331] on button "Next" at bounding box center [731, 331] width 99 height 41
